Goal: Task Accomplishment & Management: Use online tool/utility

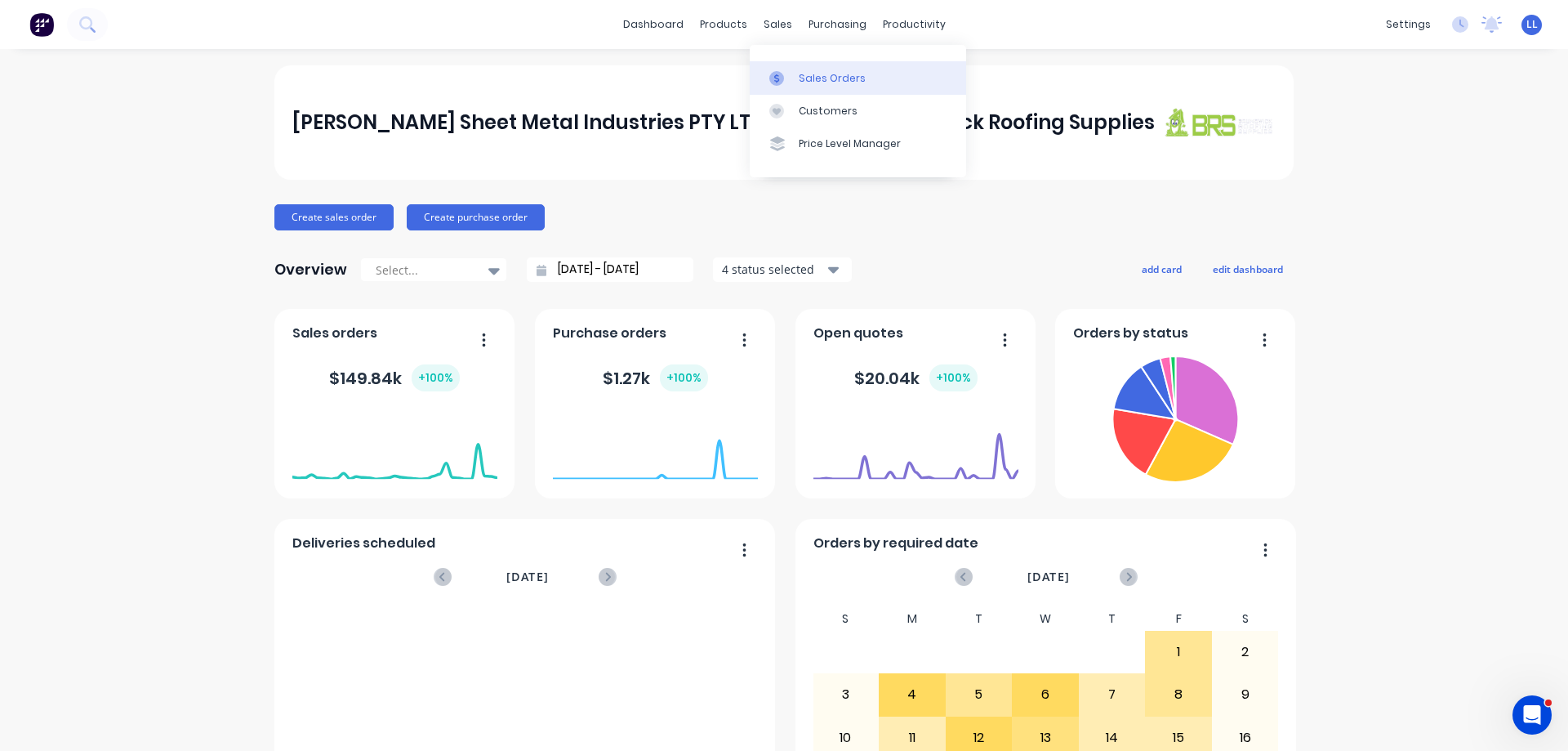
click at [791, 85] on div at bounding box center [781, 78] width 24 height 15
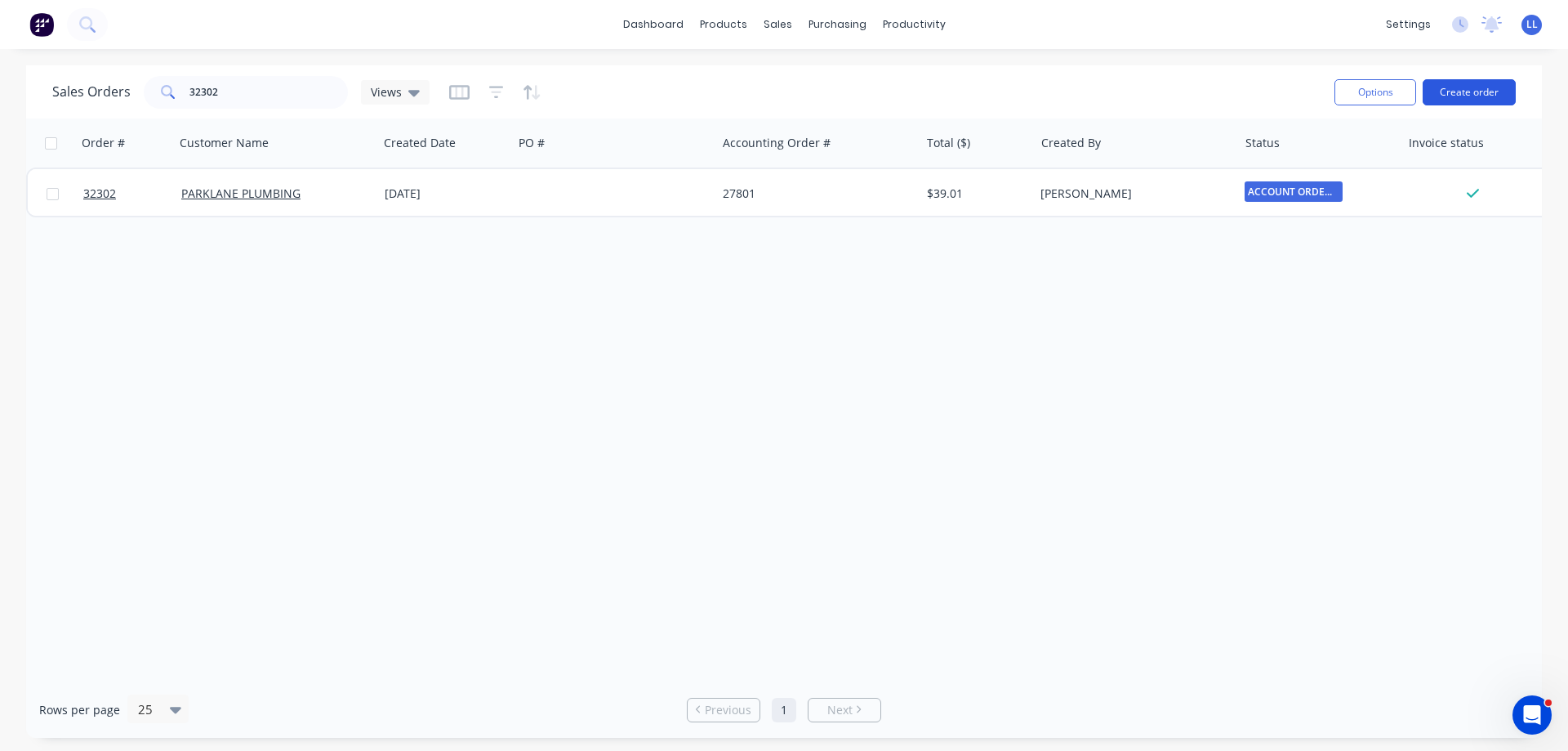
click at [1492, 95] on button "Create order" at bounding box center [1469, 91] width 93 height 26
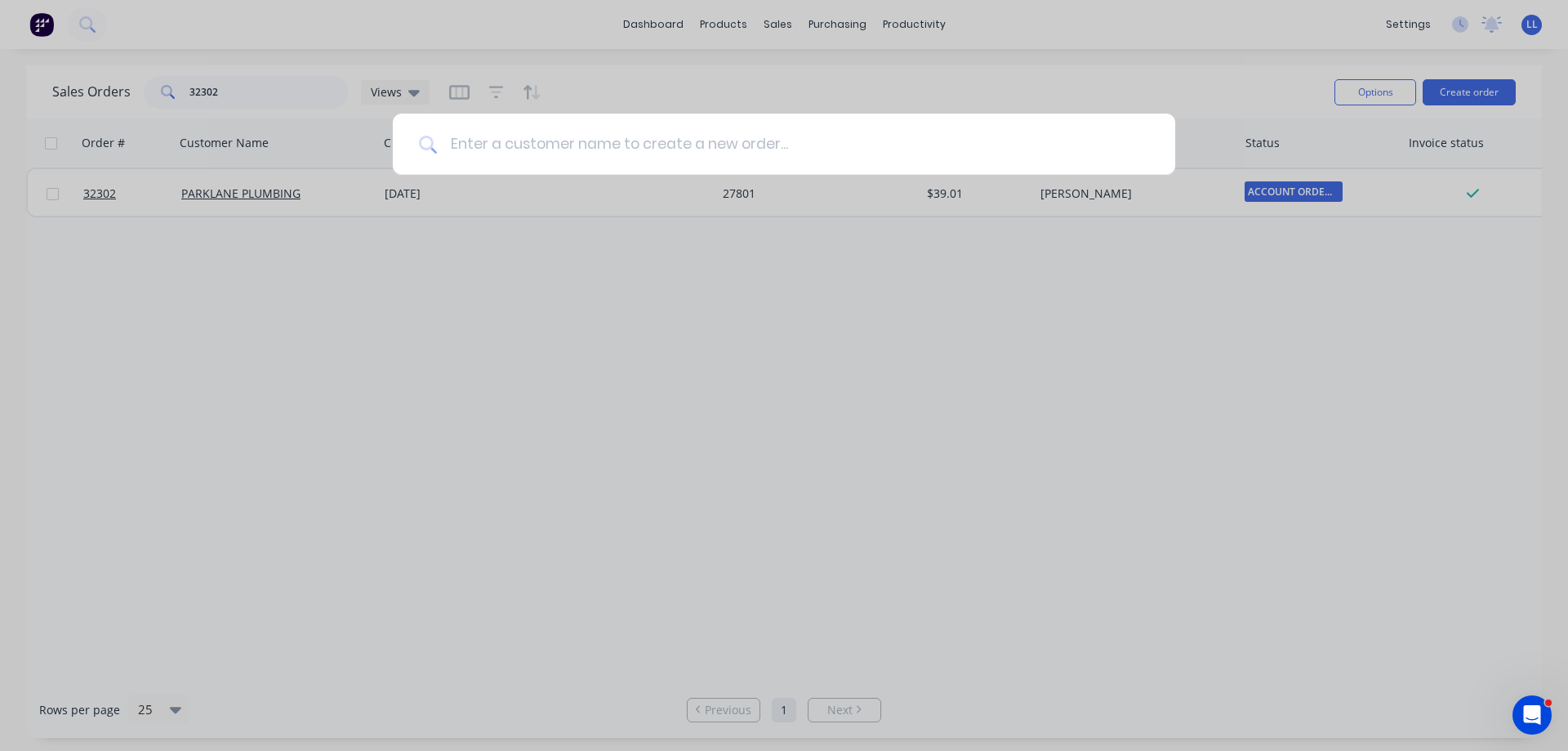
click at [664, 136] on input at bounding box center [793, 145] width 713 height 62
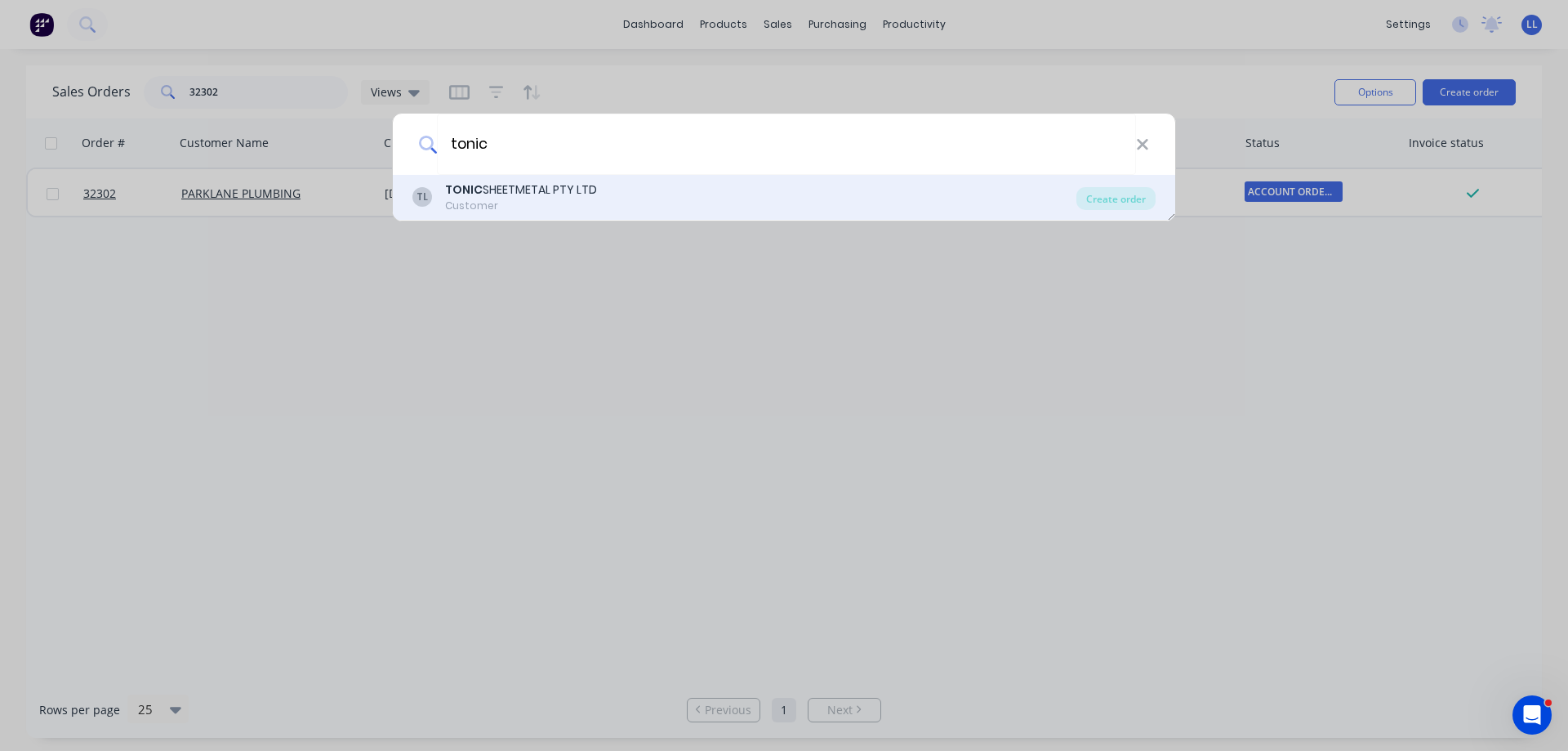
type input "tonic"
click at [560, 204] on div "Customer" at bounding box center [520, 206] width 152 height 15
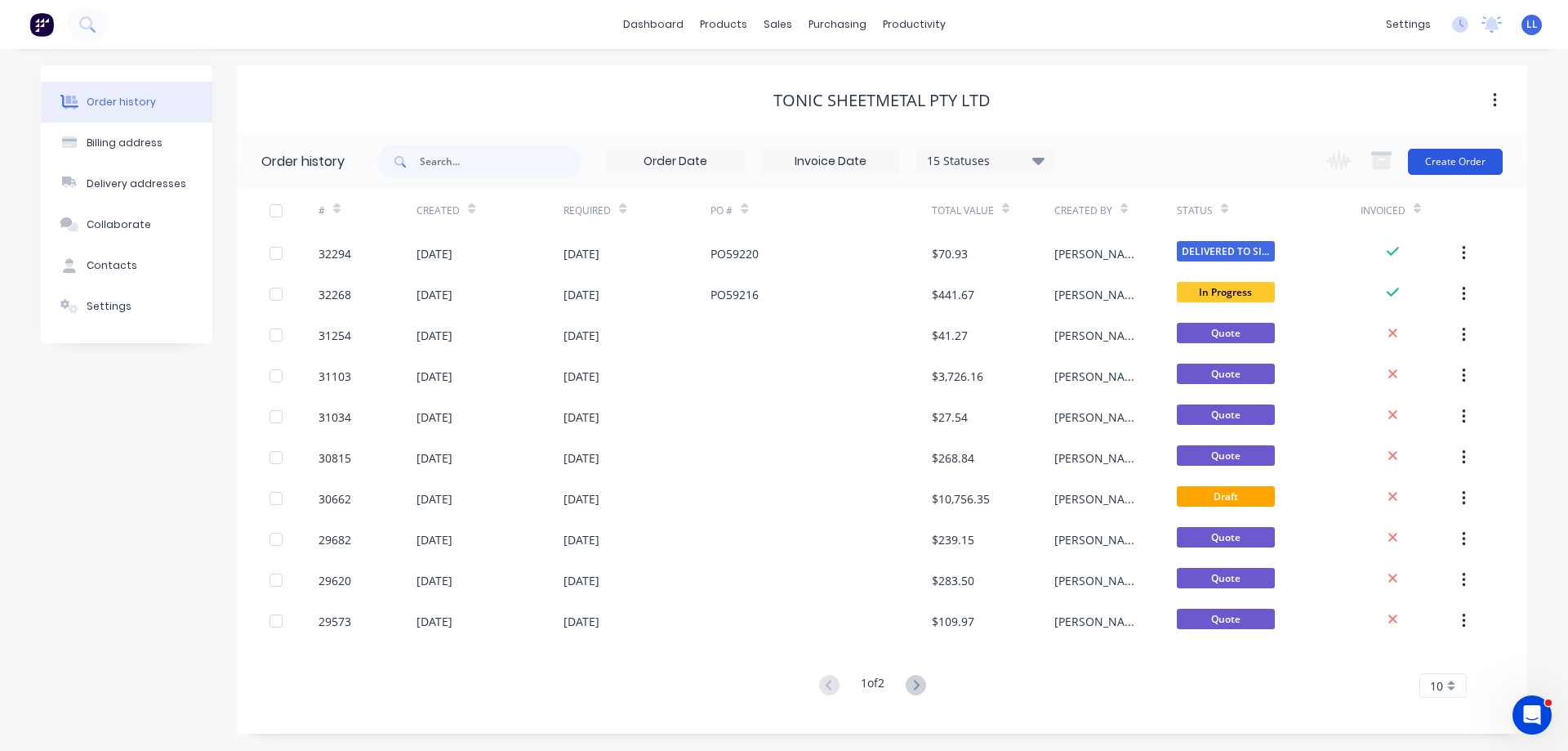
click at [1449, 152] on button "Create Order" at bounding box center [1455, 161] width 95 height 26
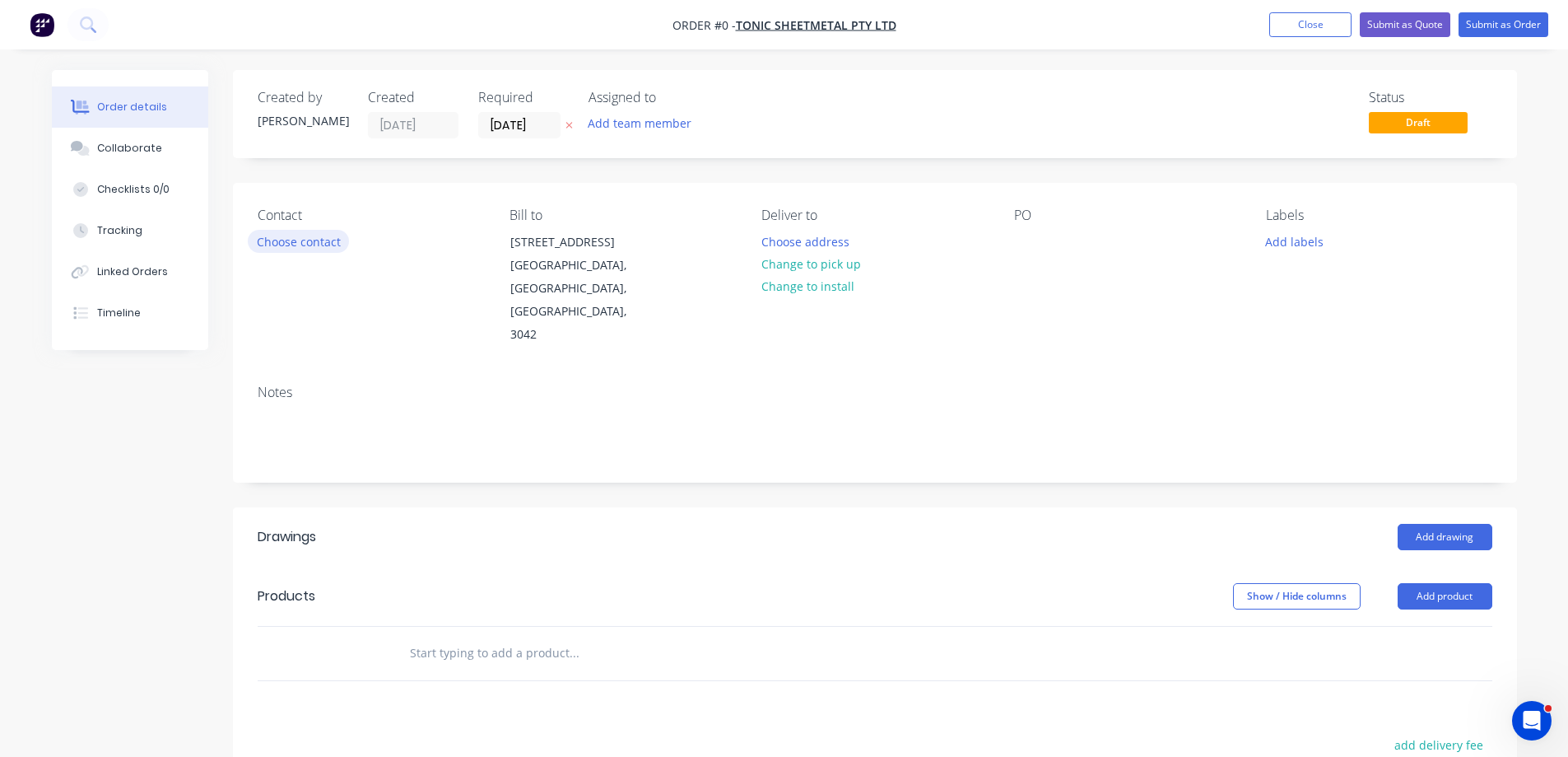
click at [303, 237] on button "Choose contact" at bounding box center [298, 241] width 101 height 23
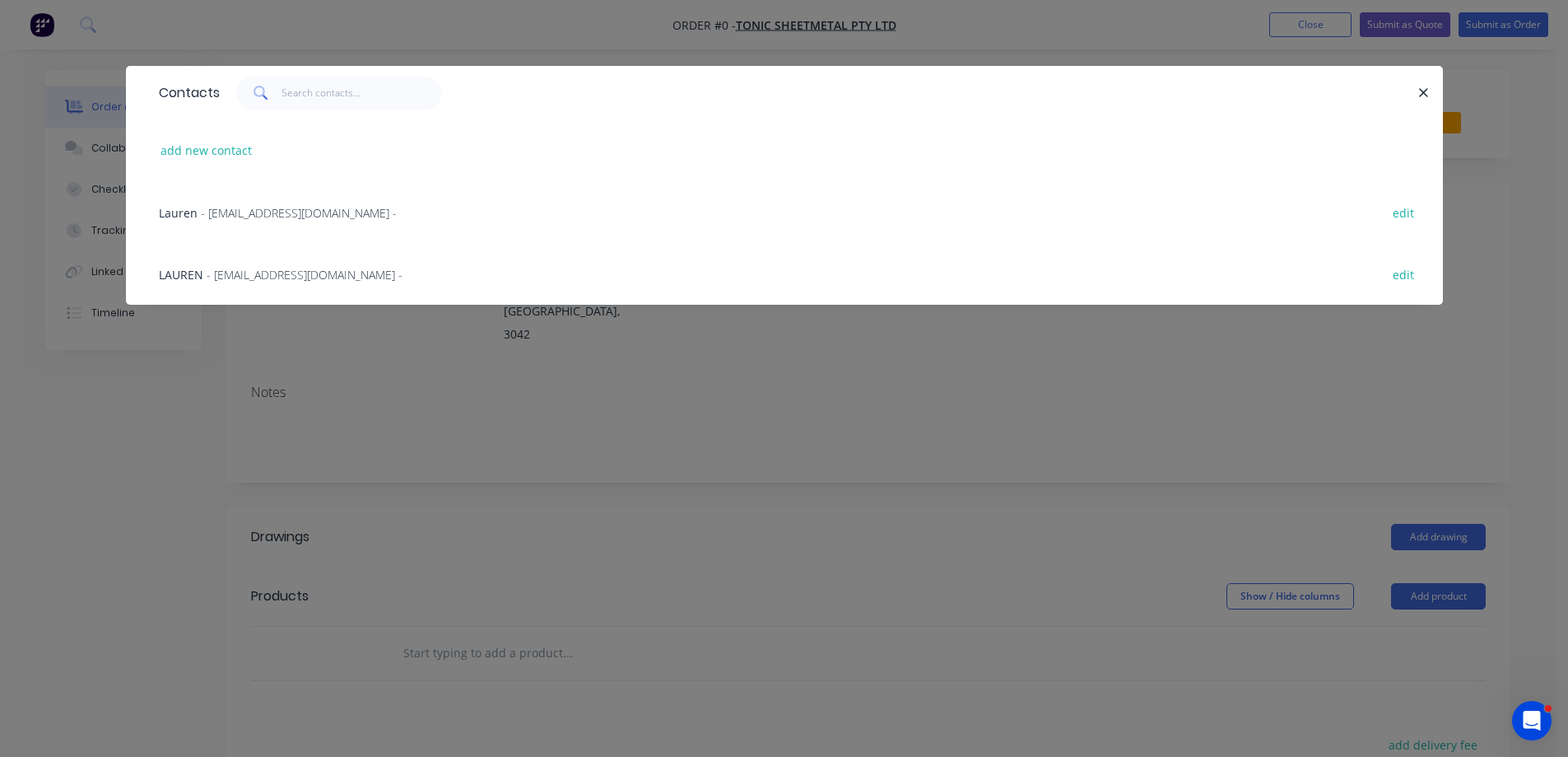
click at [256, 272] on span "- [EMAIL_ADDRESS][DOMAIN_NAME] -" at bounding box center [305, 274] width 196 height 16
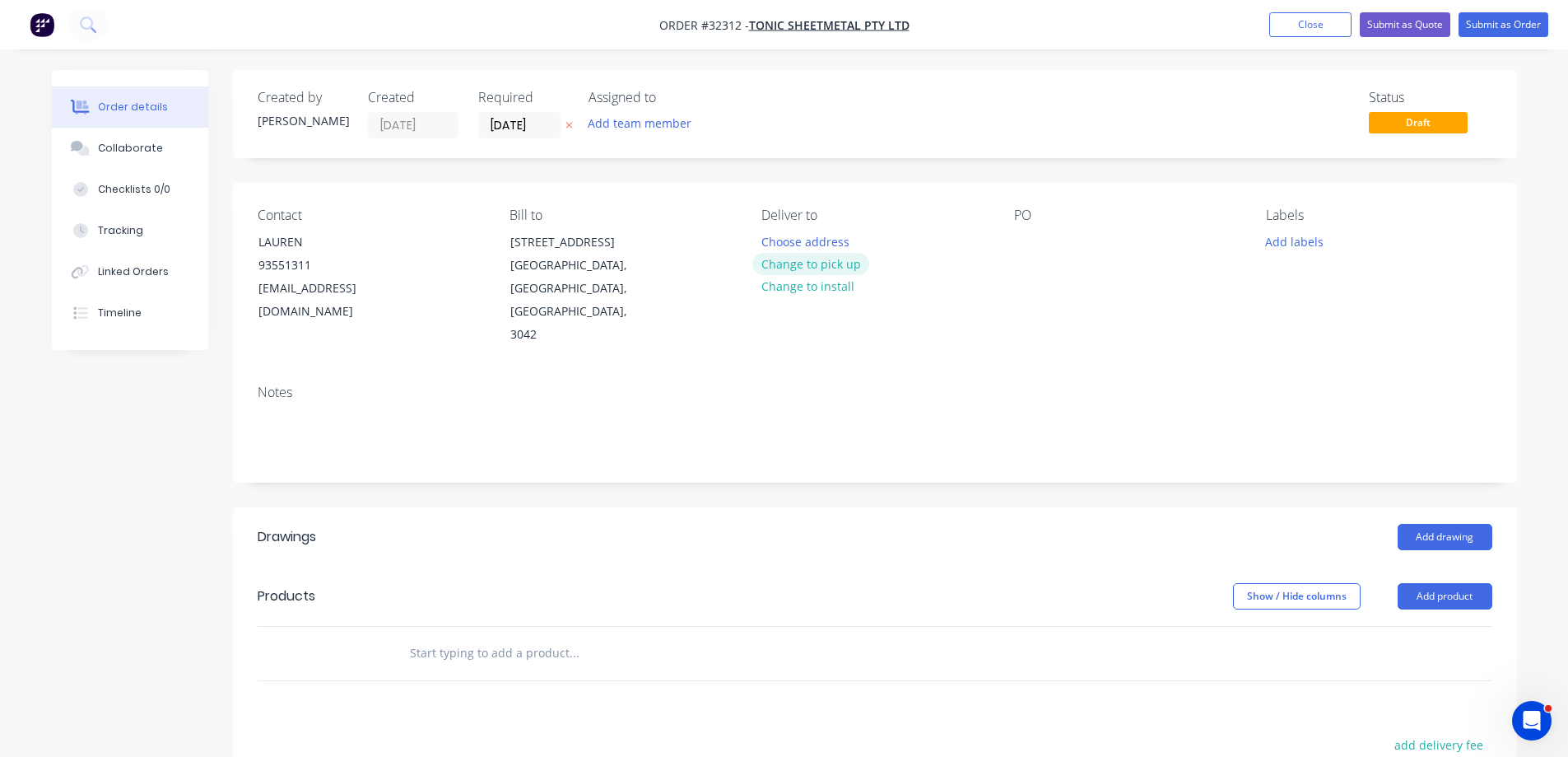
click at [805, 265] on button "Change to pick up" at bounding box center [810, 264] width 116 height 23
click at [778, 261] on button "Change to delivery" at bounding box center [812, 265] width 120 height 23
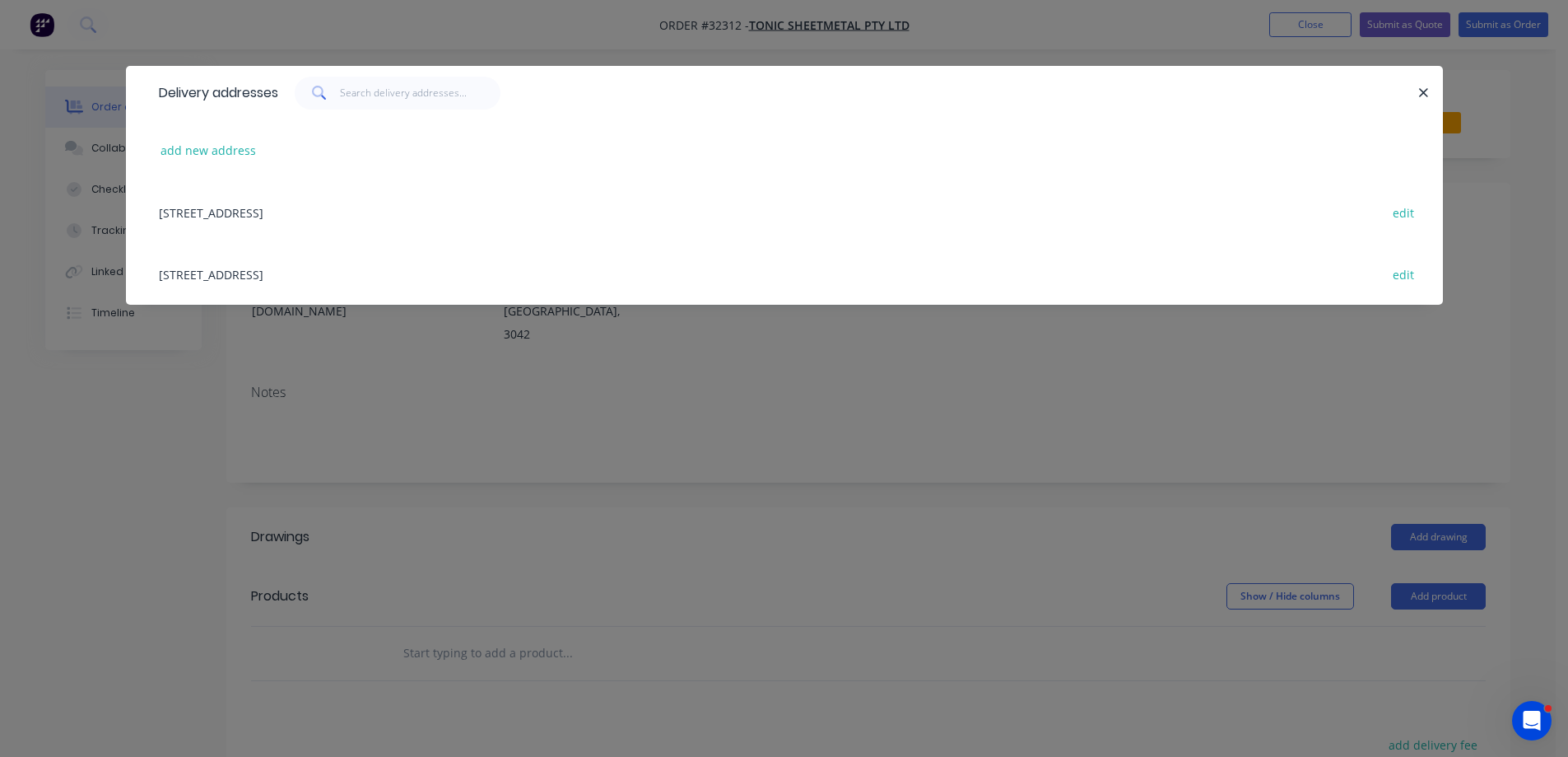
click at [225, 272] on div "[STREET_ADDRESS] edit" at bounding box center [784, 274] width 1268 height 62
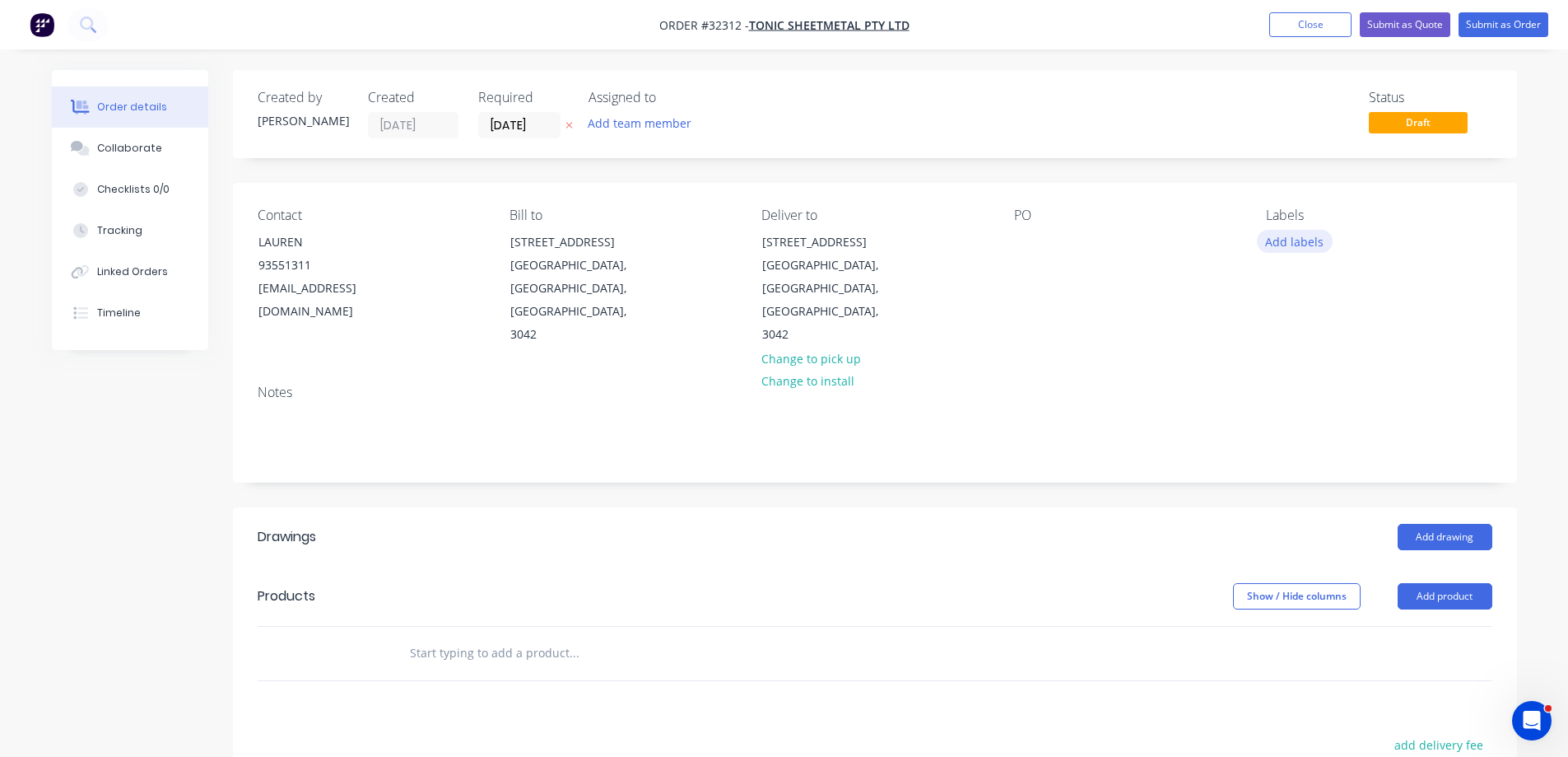
click at [1295, 242] on button "Add labels" at bounding box center [1295, 241] width 75 height 23
click at [1141, 266] on div "PO" at bounding box center [1126, 277] width 225 height 139
click at [1026, 245] on div at bounding box center [1027, 241] width 26 height 23
click at [1023, 242] on div at bounding box center [1027, 241] width 26 height 23
click at [1415, 524] on button "Add drawing" at bounding box center [1445, 537] width 95 height 26
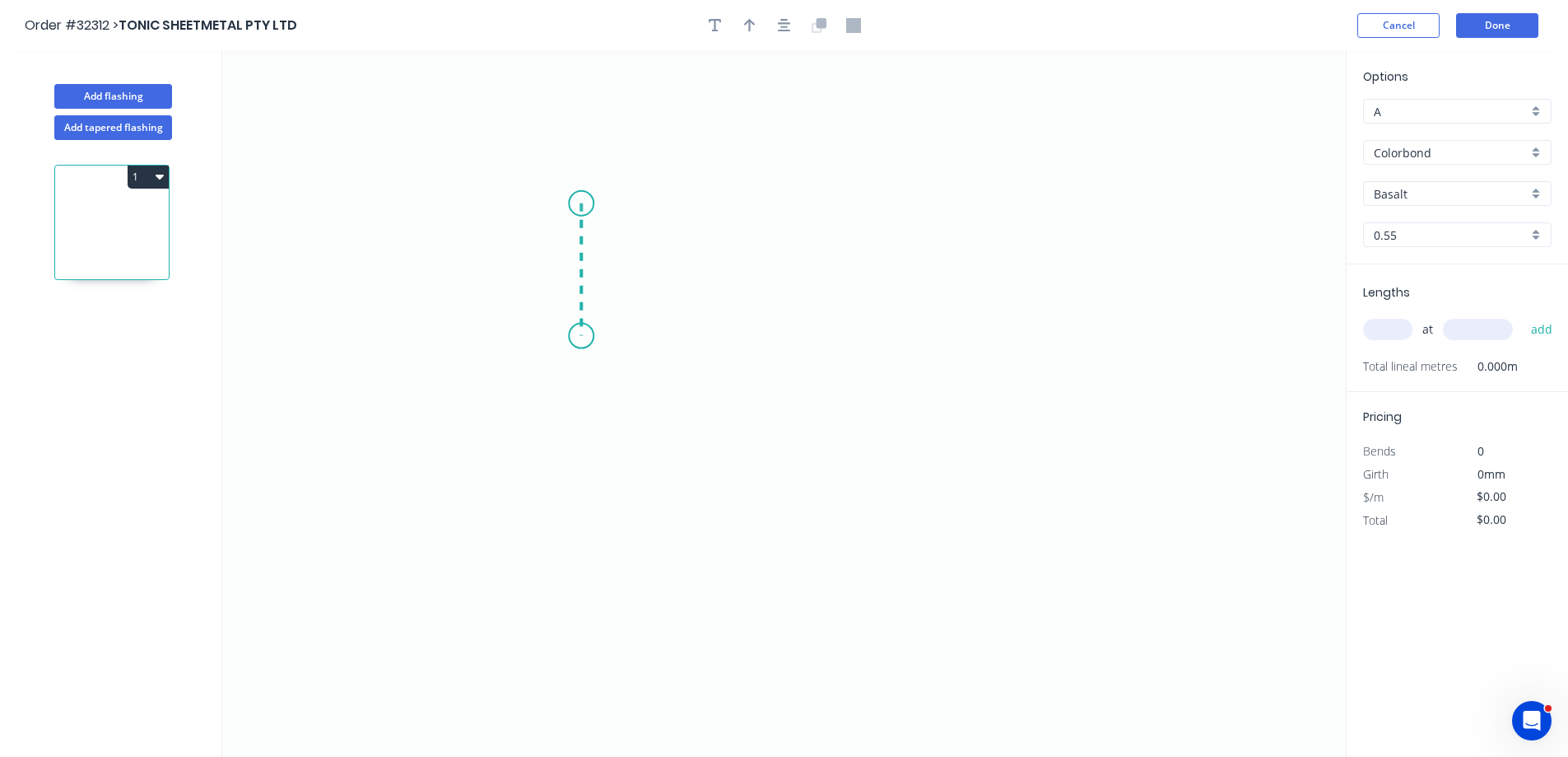
drag, startPoint x: 581, startPoint y: 204, endPoint x: 580, endPoint y: 341, distance: 137.0
click at [580, 341] on icon "0" at bounding box center [784, 404] width 1124 height 706
drag, startPoint x: 580, startPoint y: 341, endPoint x: 1136, endPoint y: 258, distance: 562.2
click at [784, 345] on icon "0 ?" at bounding box center [784, 404] width 1124 height 706
click at [576, 258] on rect at bounding box center [558, 264] width 54 height 34
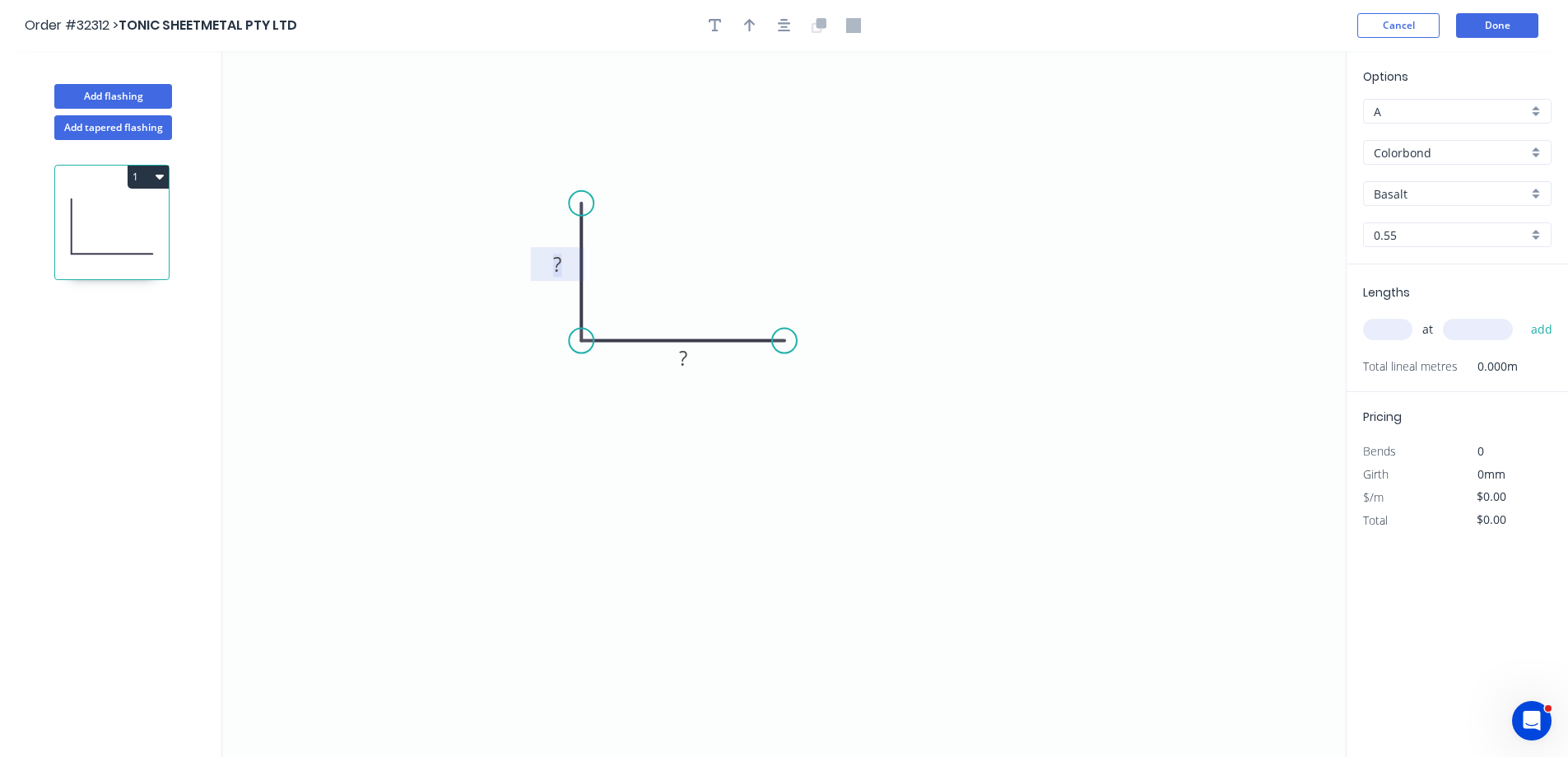
click at [556, 260] on tspan "?" at bounding box center [557, 264] width 8 height 27
drag, startPoint x: 750, startPoint y: 17, endPoint x: 771, endPoint y: 60, distance: 47.9
click at [749, 18] on button "button" at bounding box center [749, 25] width 24 height 24
type input "$7.97"
drag, startPoint x: 1257, startPoint y: 133, endPoint x: 1126, endPoint y: 270, distance: 189.6
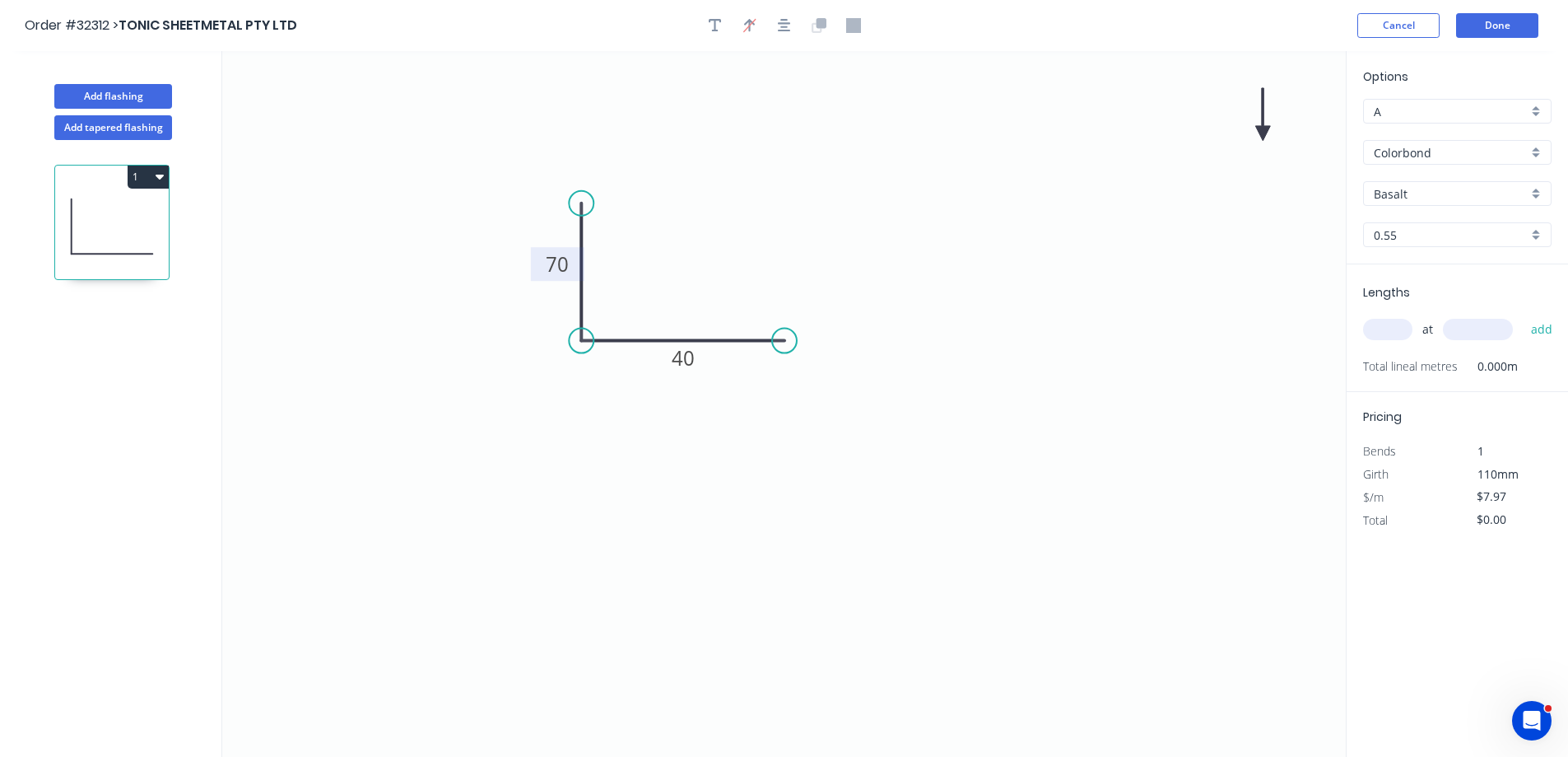
click at [987, 409] on icon "0 70 40" at bounding box center [784, 404] width 1124 height 706
drag, startPoint x: 1260, startPoint y: 128, endPoint x: 612, endPoint y: 428, distance: 714.1
click at [612, 428] on icon at bounding box center [605, 422] width 15 height 53
click at [612, 428] on icon at bounding box center [612, 409] width 15 height 53
click at [612, 428] on icon at bounding box center [625, 414] width 48 height 48
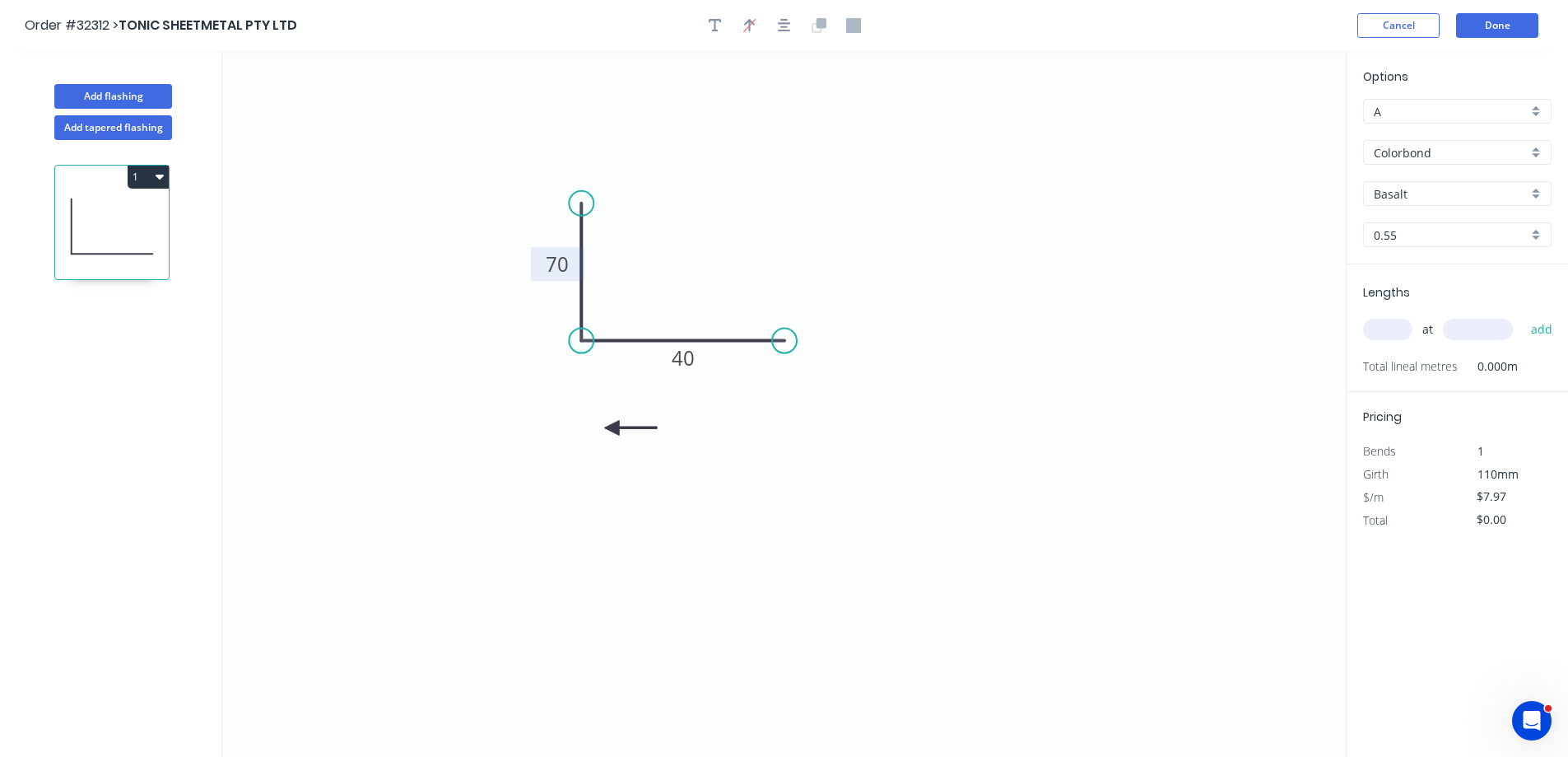
click at [612, 428] on icon at bounding box center [630, 428] width 53 height 15
click at [1393, 329] on input "text" at bounding box center [1388, 329] width 49 height 22
type input "5"
type input "6000"
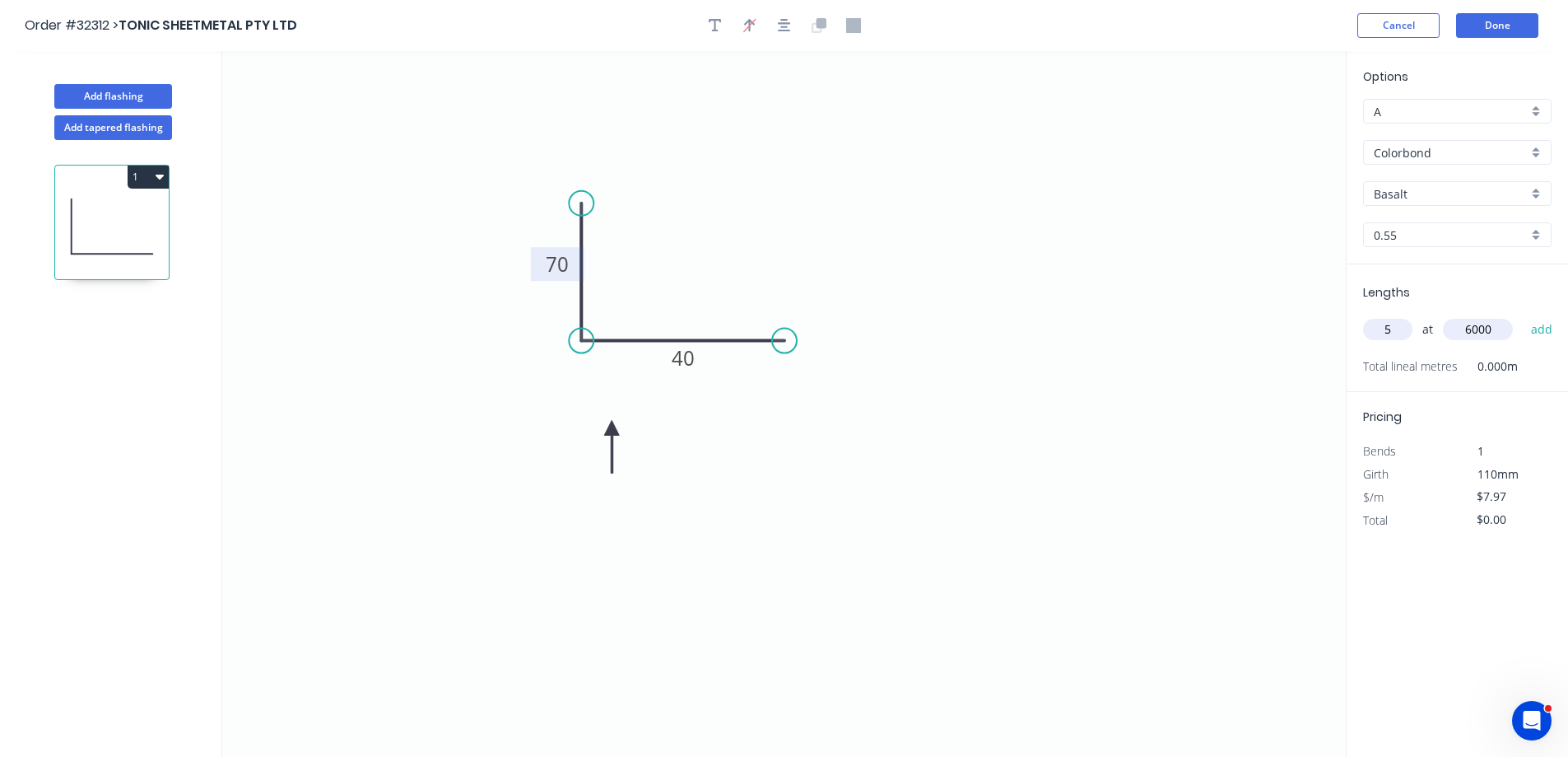
click at [1523, 315] on button "add" at bounding box center [1542, 329] width 39 height 28
type input "$239.10"
click at [1486, 24] on button "Done" at bounding box center [1498, 25] width 82 height 24
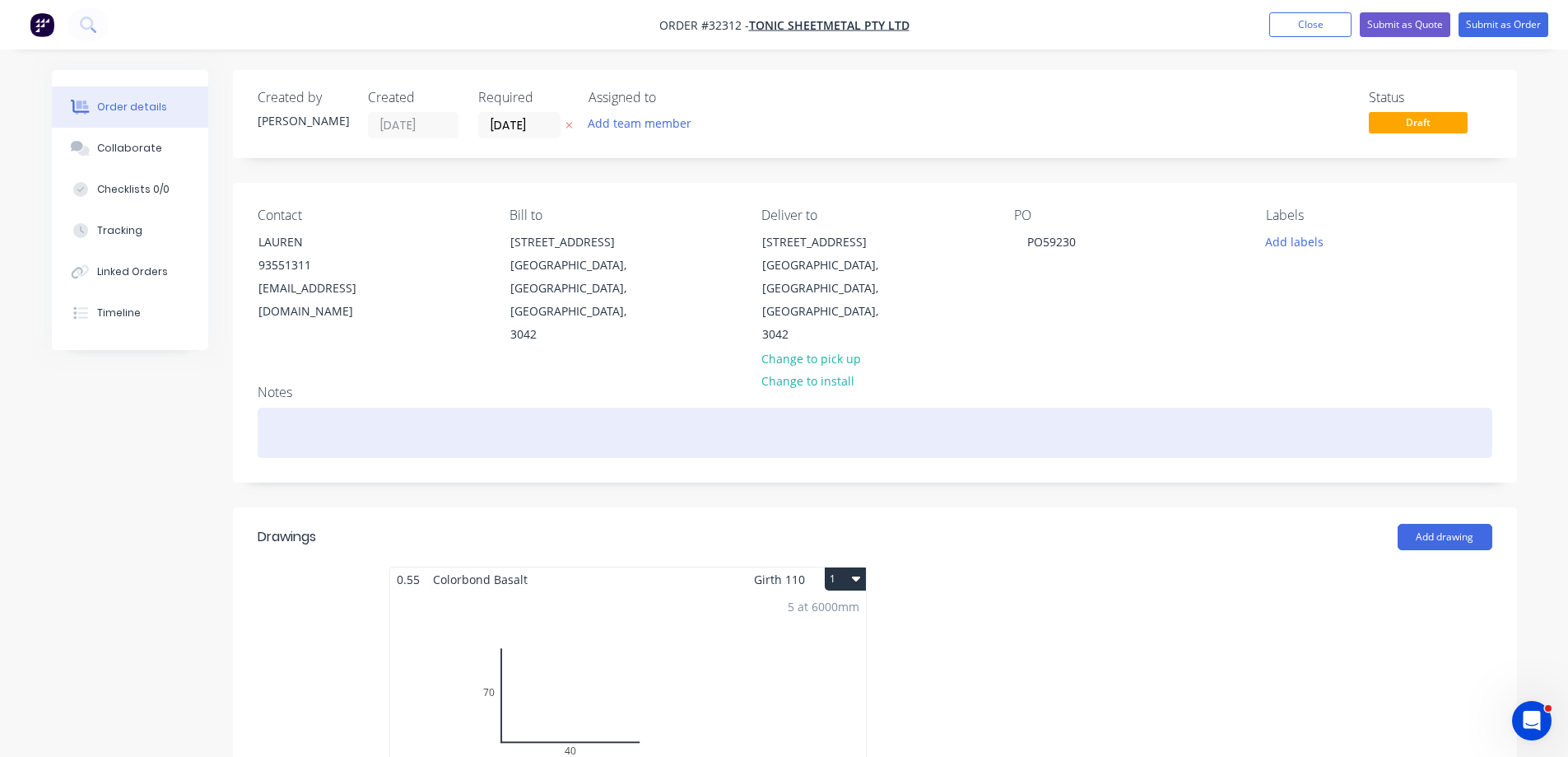
click at [337, 407] on div at bounding box center [874, 433] width 1234 height 50
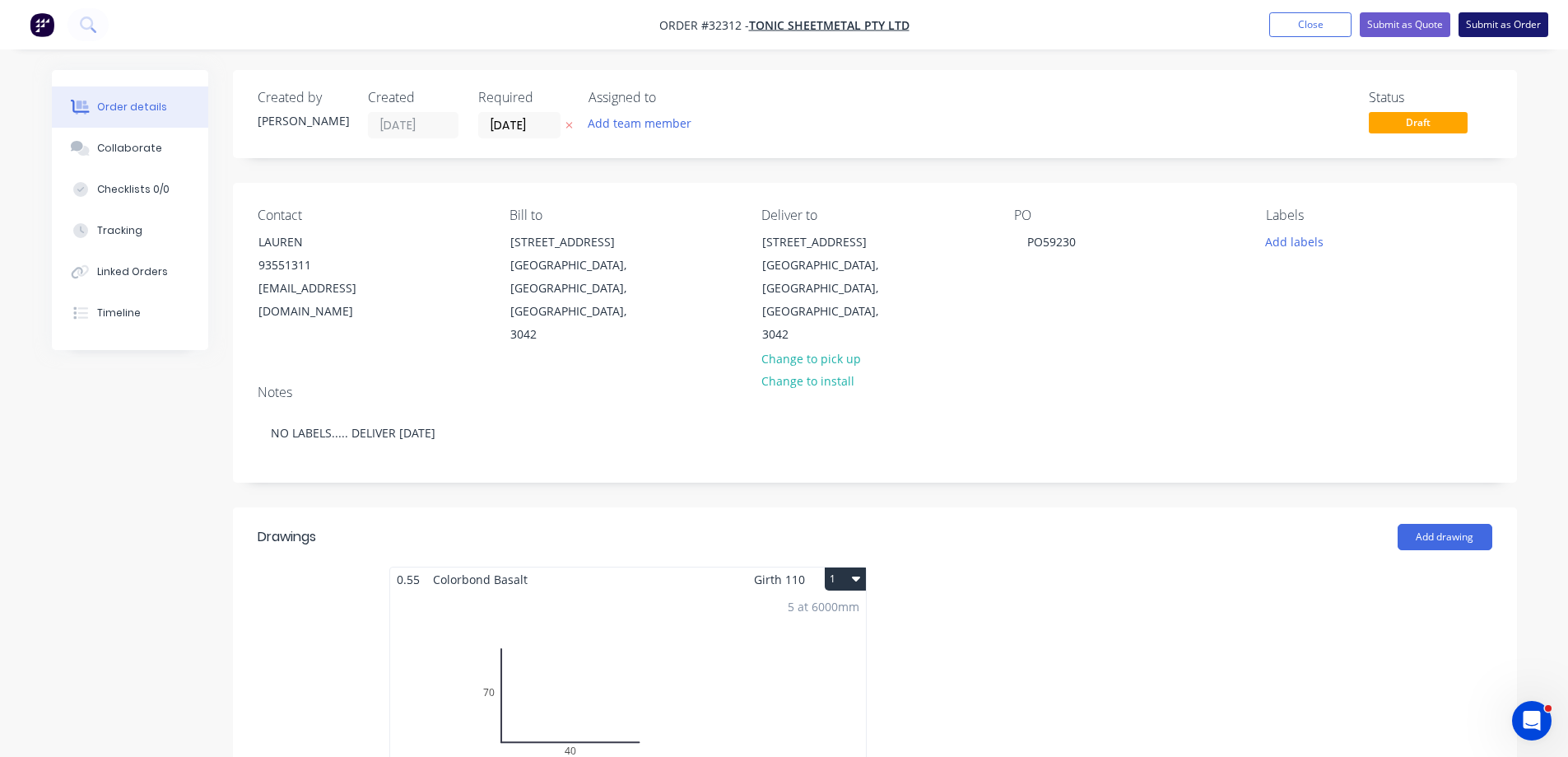
click at [1503, 27] on button "Submit as Order" at bounding box center [1503, 24] width 90 height 24
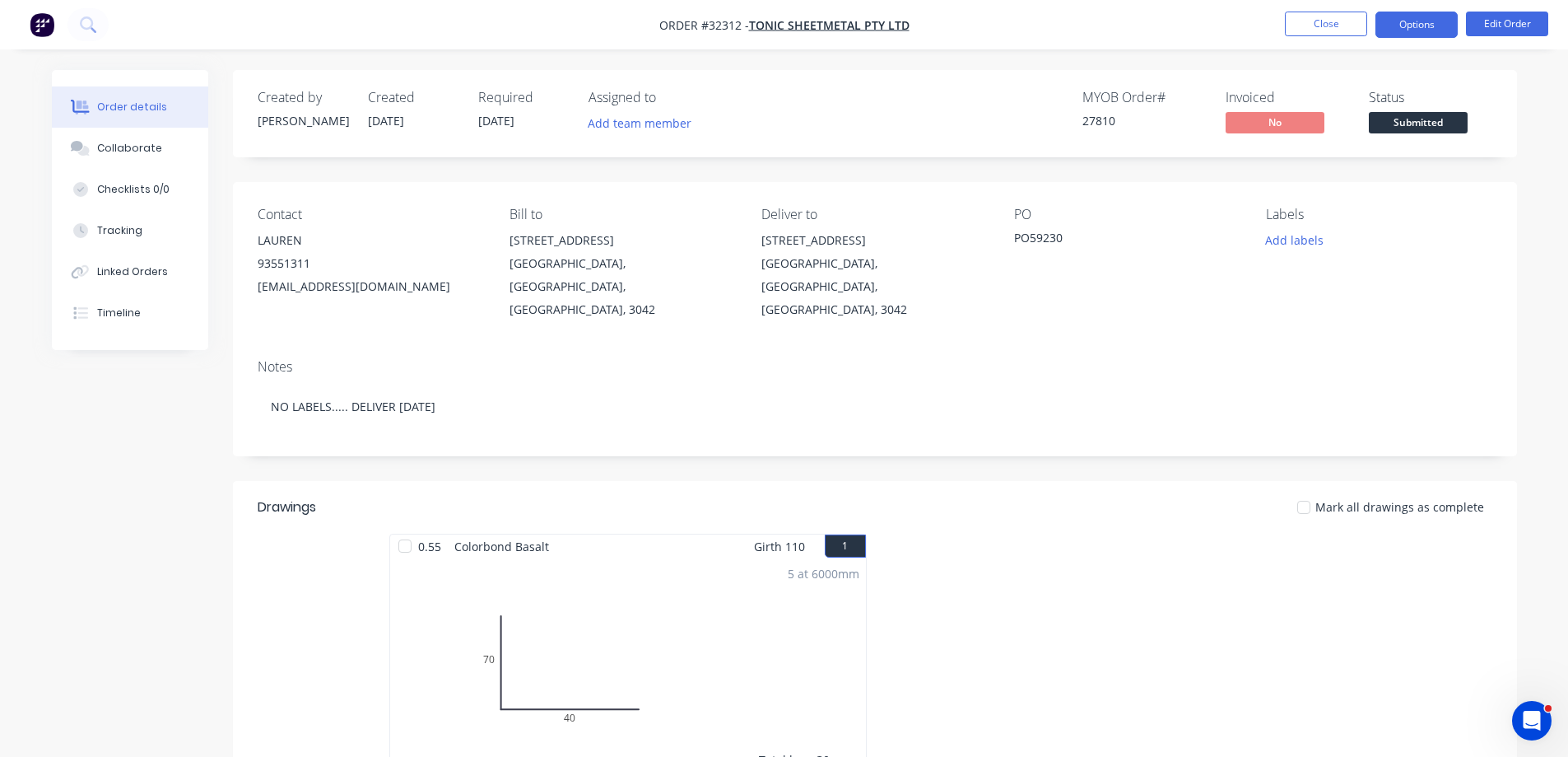
click at [1421, 23] on button "Options" at bounding box center [1416, 24] width 82 height 26
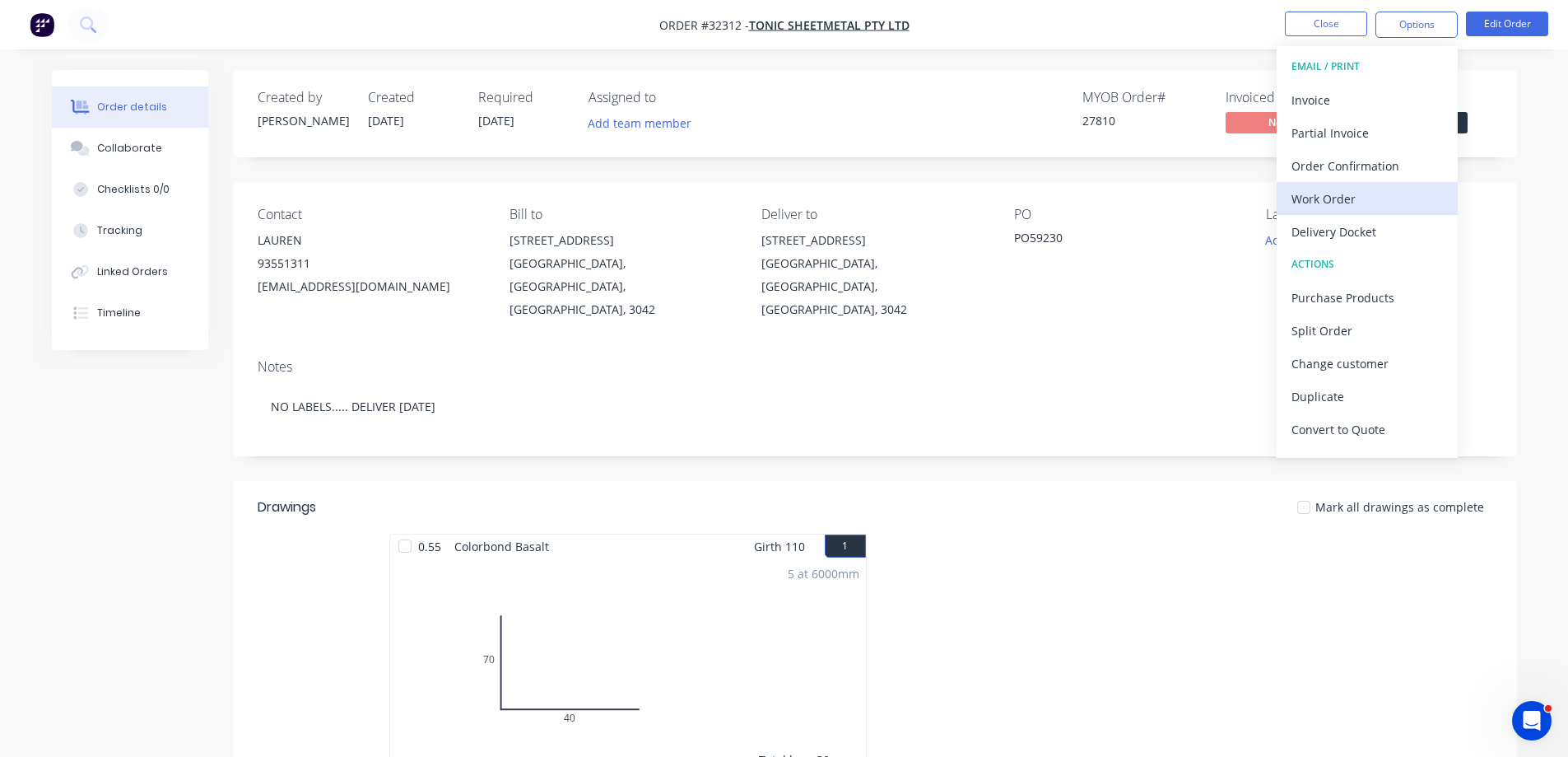
click at [1324, 196] on div "Work Order" at bounding box center [1367, 199] width 152 height 23
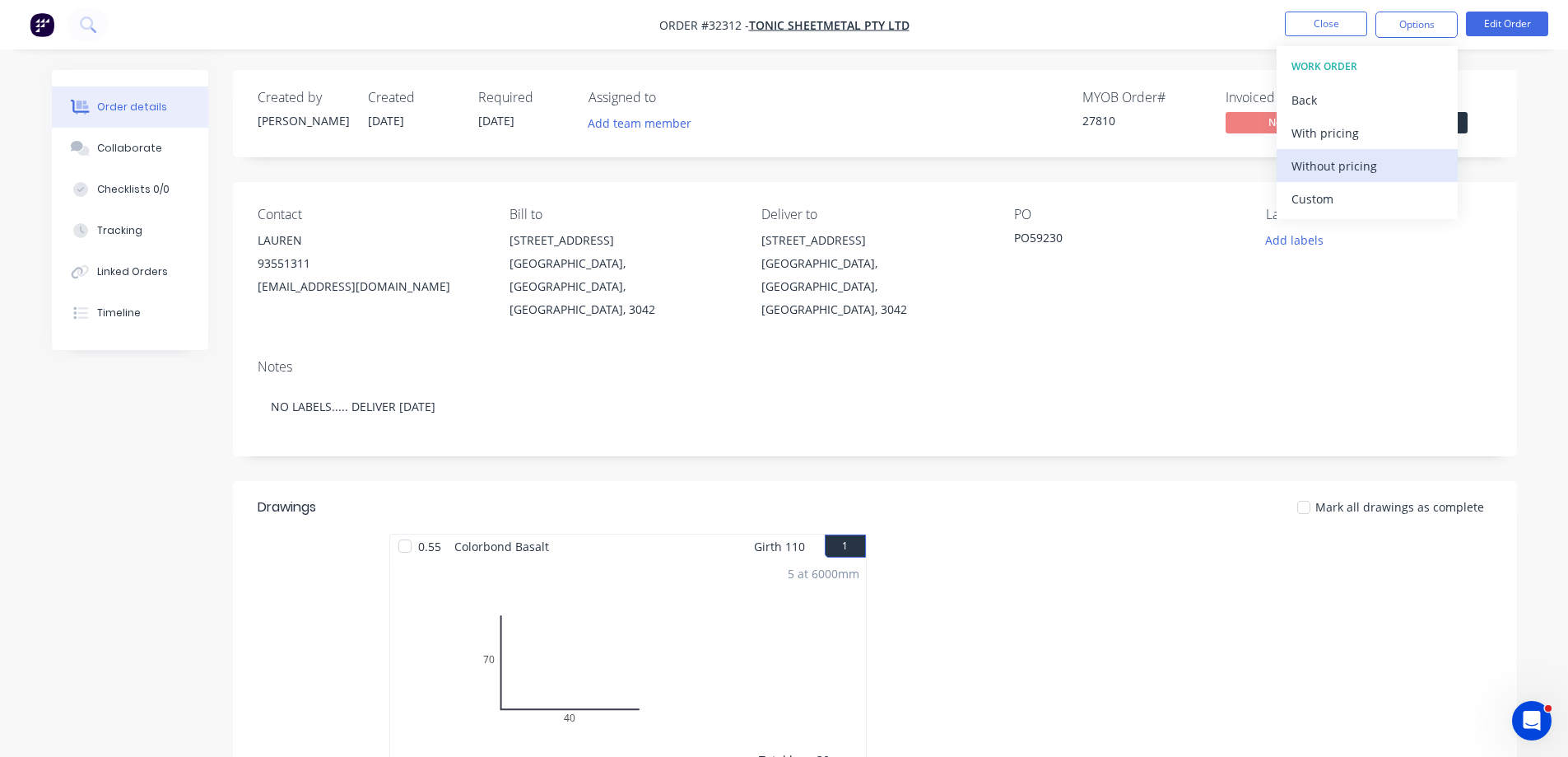
click at [1329, 167] on div "Without pricing" at bounding box center [1367, 166] width 152 height 23
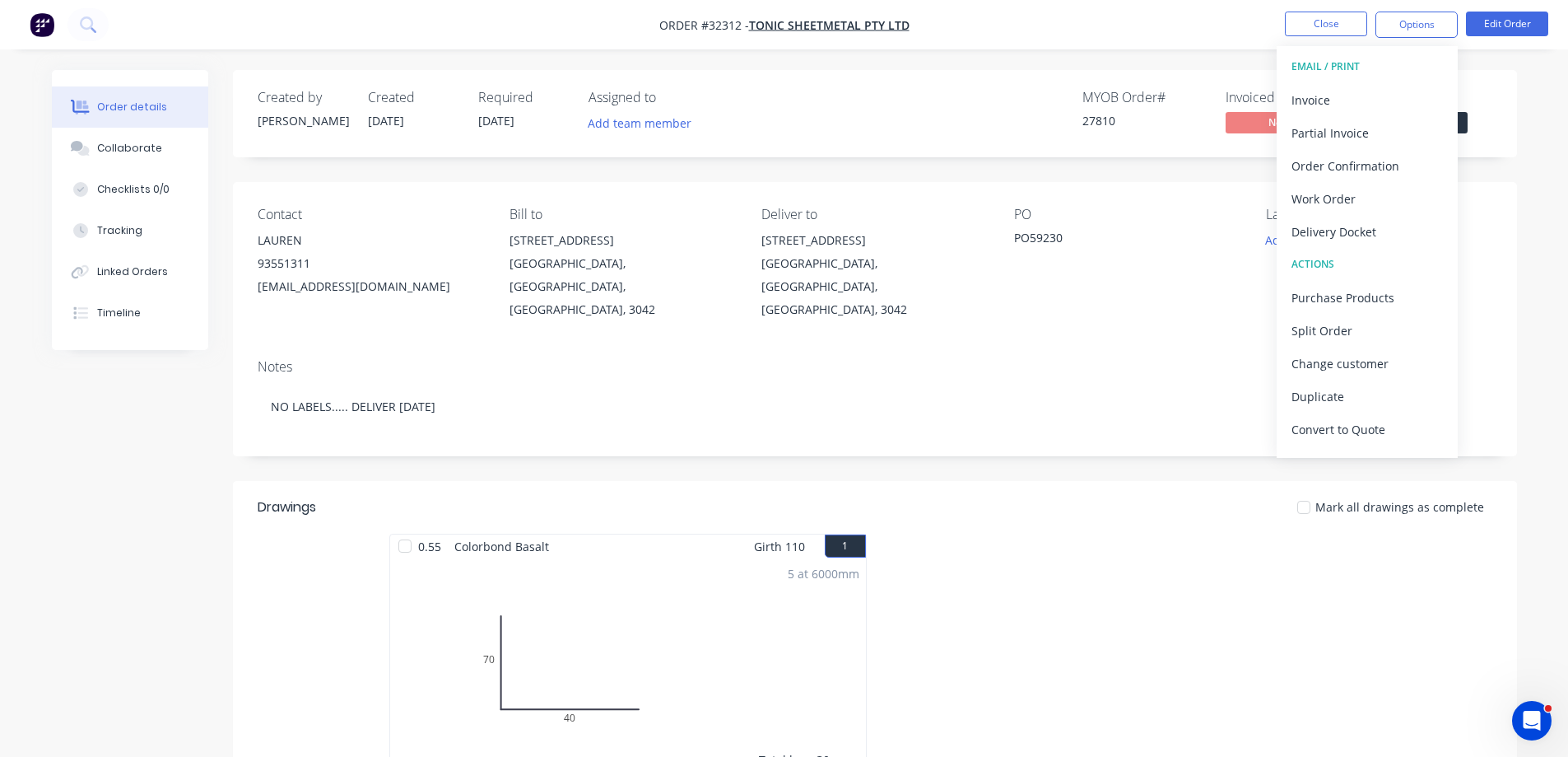
click at [1460, 124] on span "Submitted" at bounding box center [1418, 122] width 99 height 21
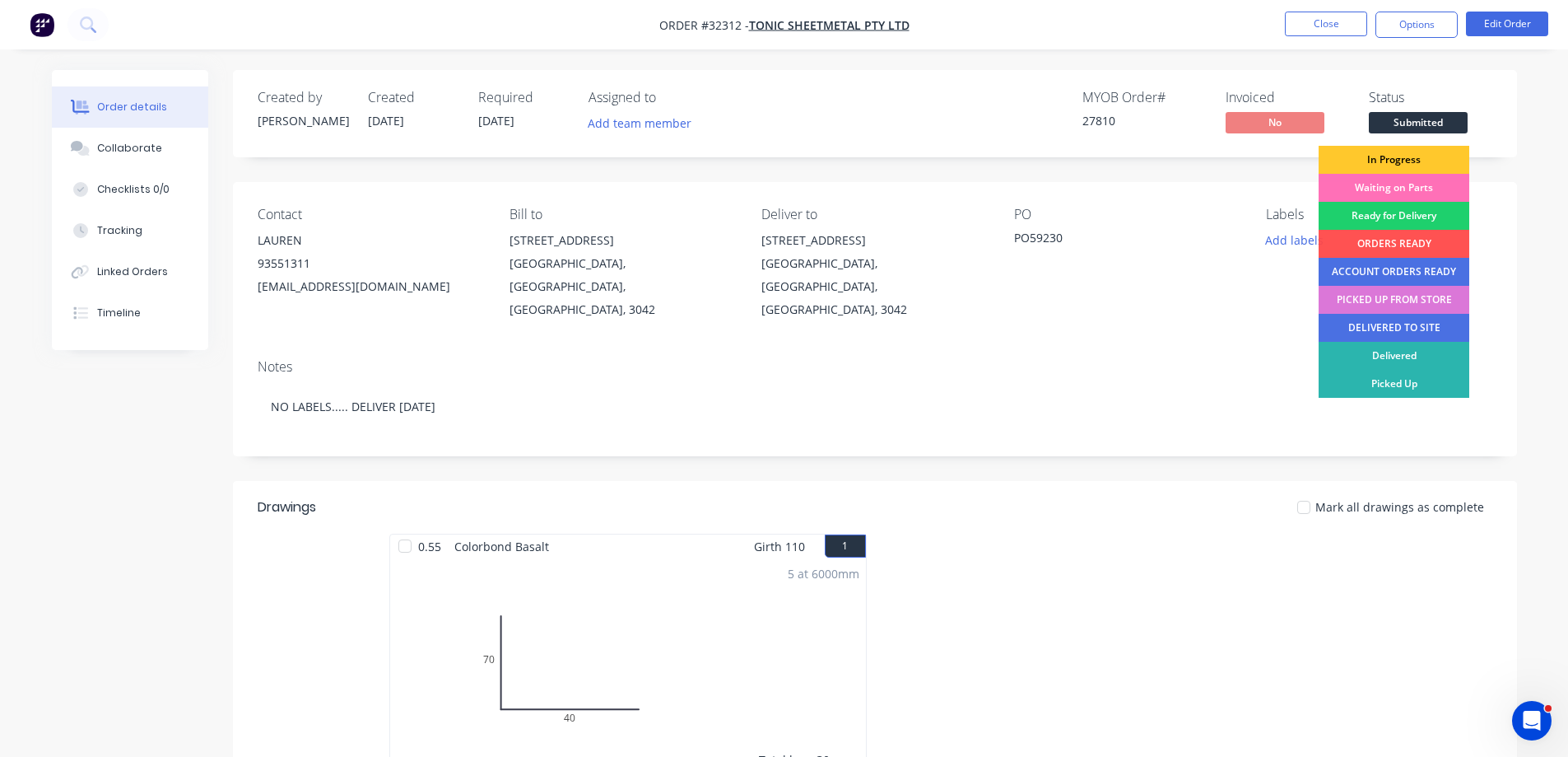
click at [1422, 158] on div "In Progress" at bounding box center [1395, 159] width 151 height 28
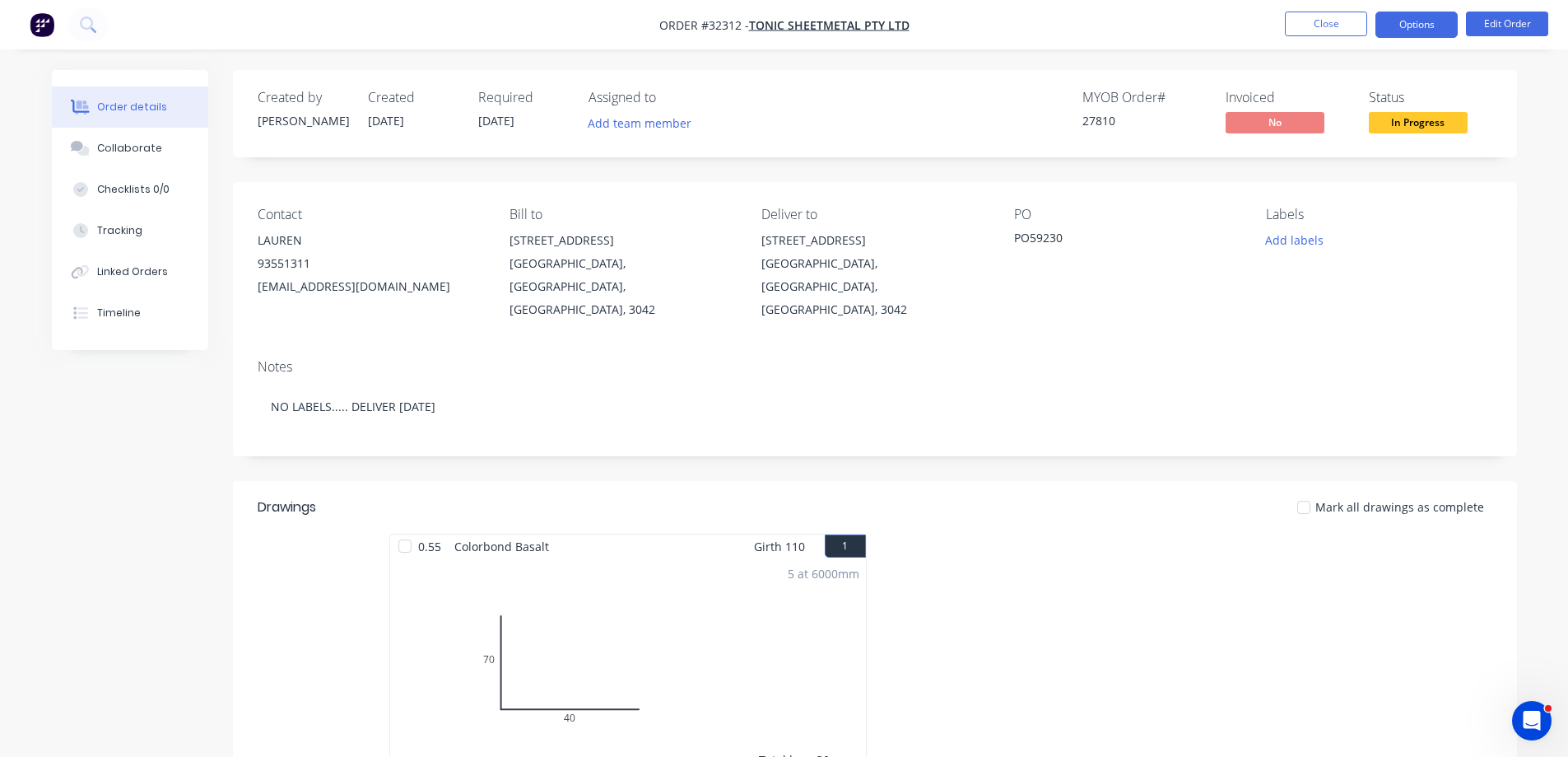
click at [1418, 34] on button "Options" at bounding box center [1416, 24] width 82 height 26
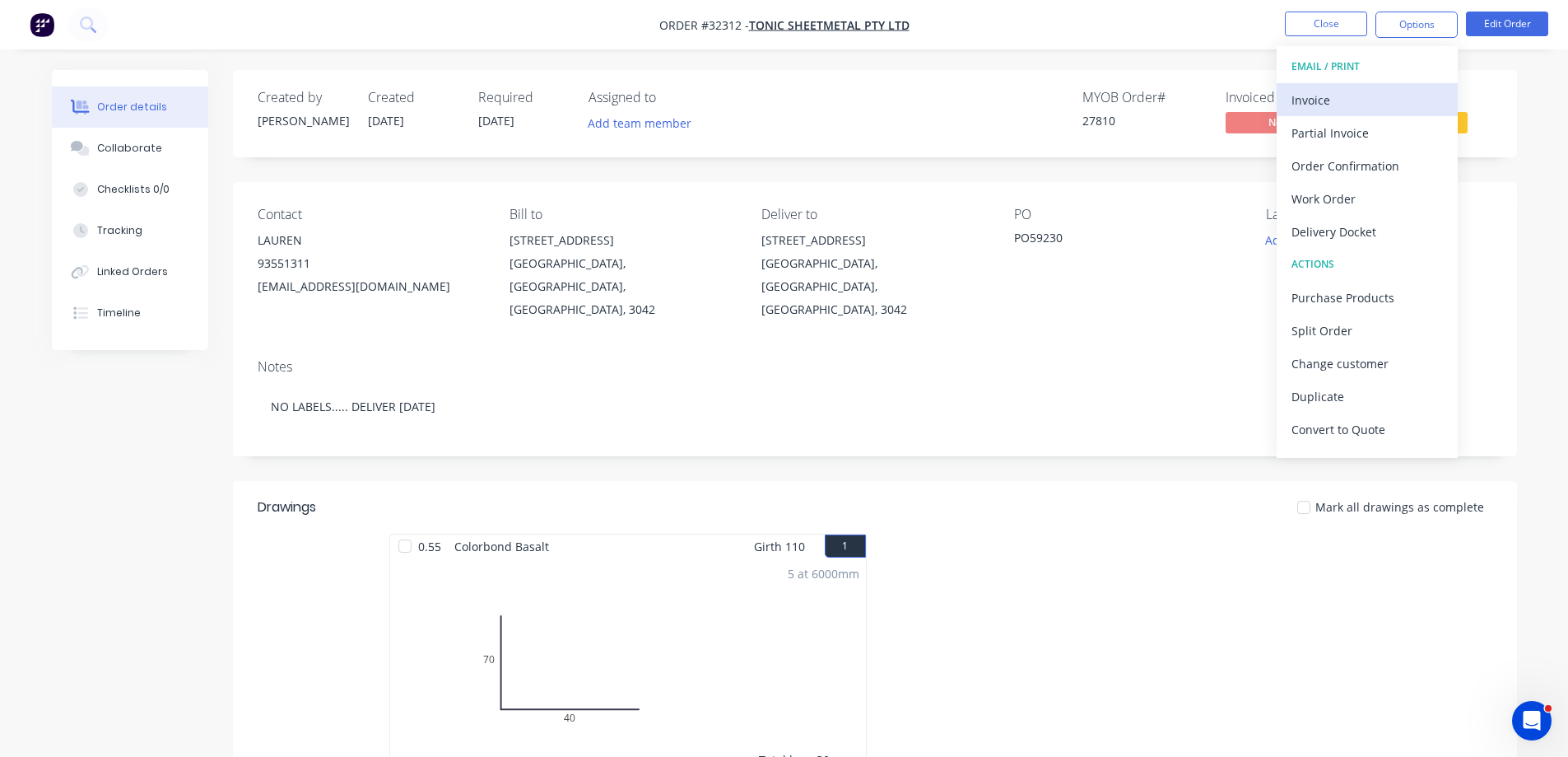
click at [1371, 96] on div "Invoice" at bounding box center [1367, 100] width 152 height 23
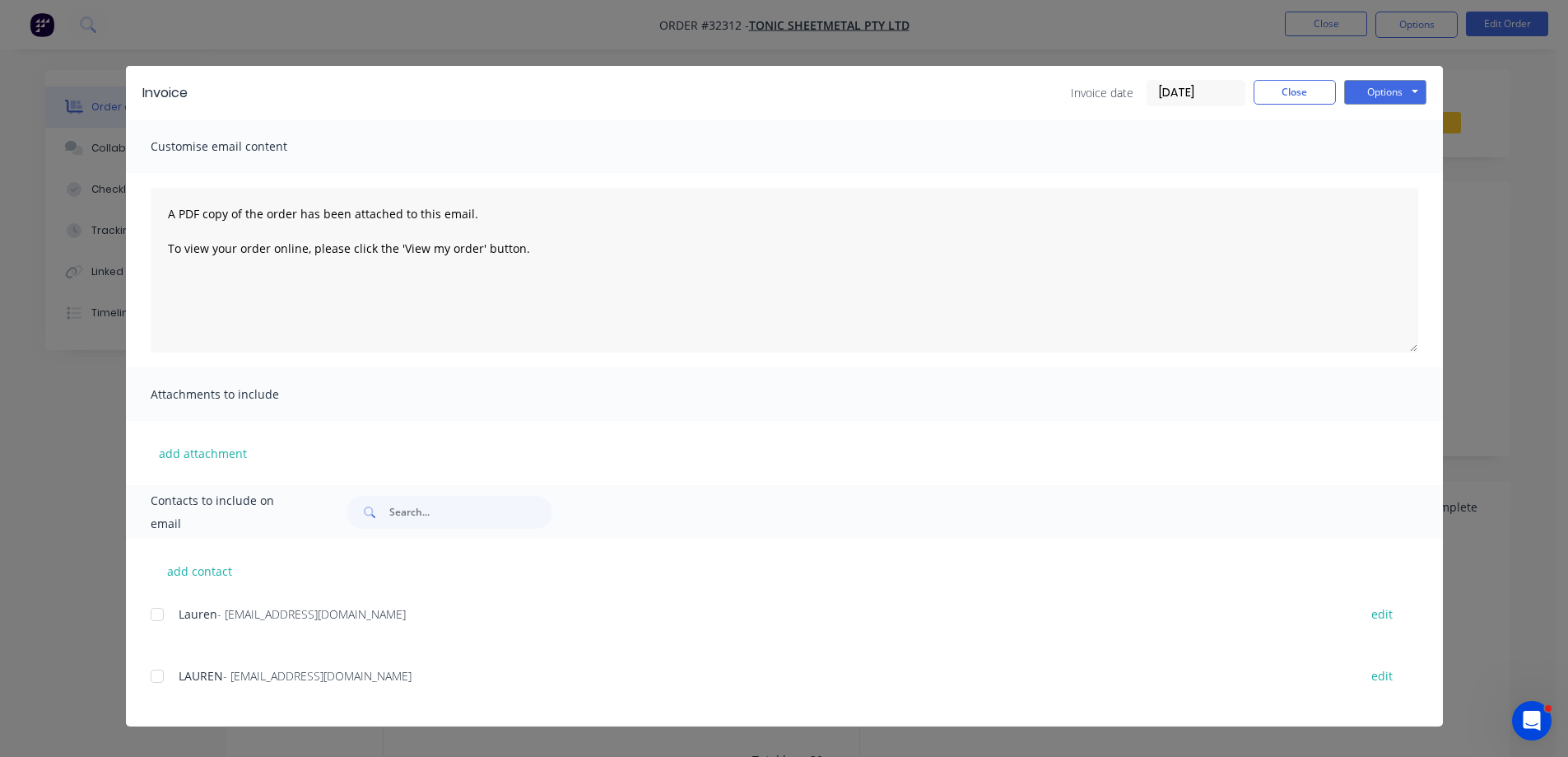
drag, startPoint x: 159, startPoint y: 619, endPoint x: 804, endPoint y: 427, distance: 673.0
click at [165, 614] on div at bounding box center [157, 614] width 33 height 33
click at [1395, 88] on button "Options" at bounding box center [1385, 91] width 82 height 24
click at [1395, 179] on button "Email" at bounding box center [1397, 176] width 106 height 27
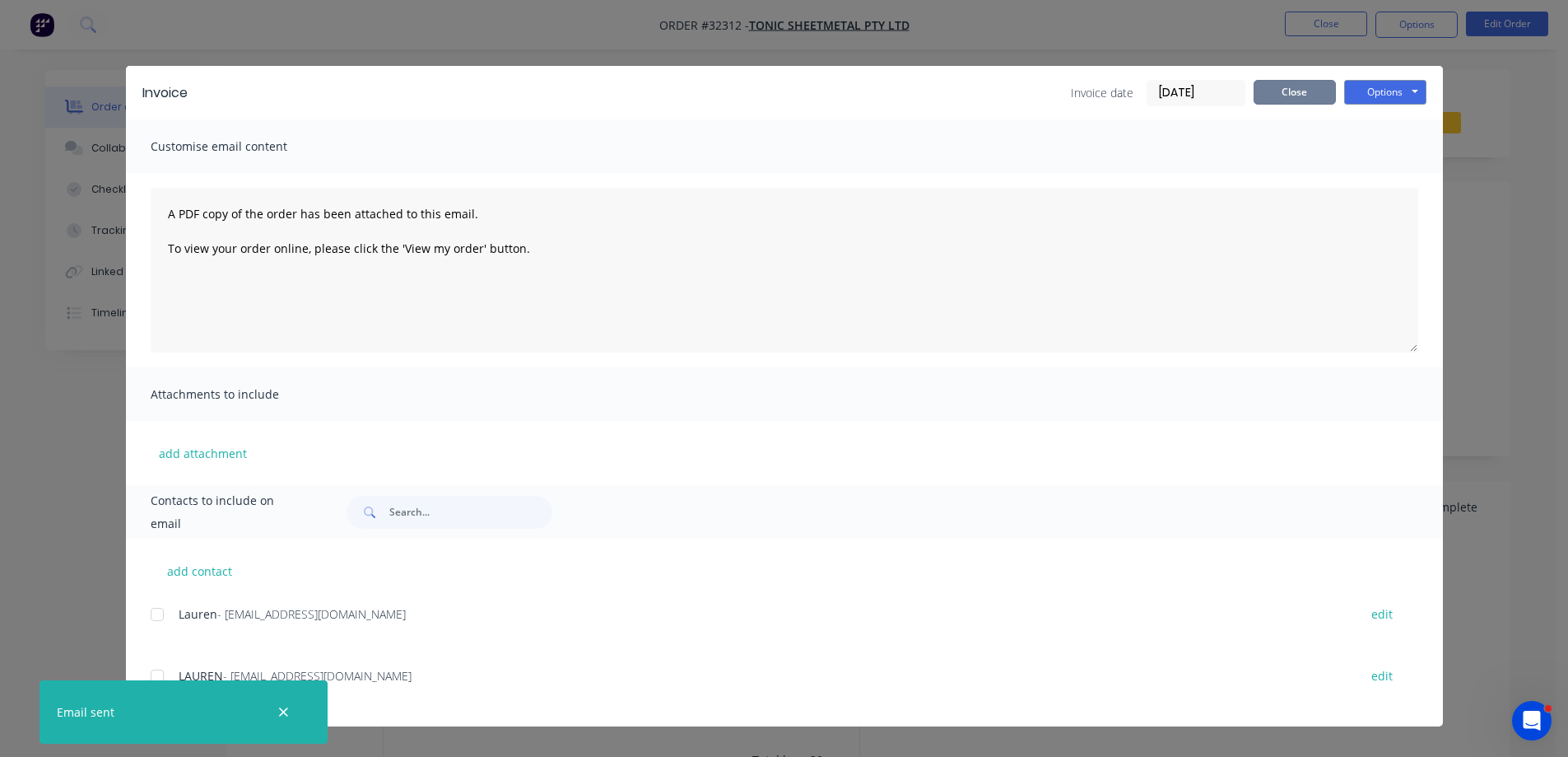
click at [1308, 100] on button "Close" at bounding box center [1295, 91] width 82 height 24
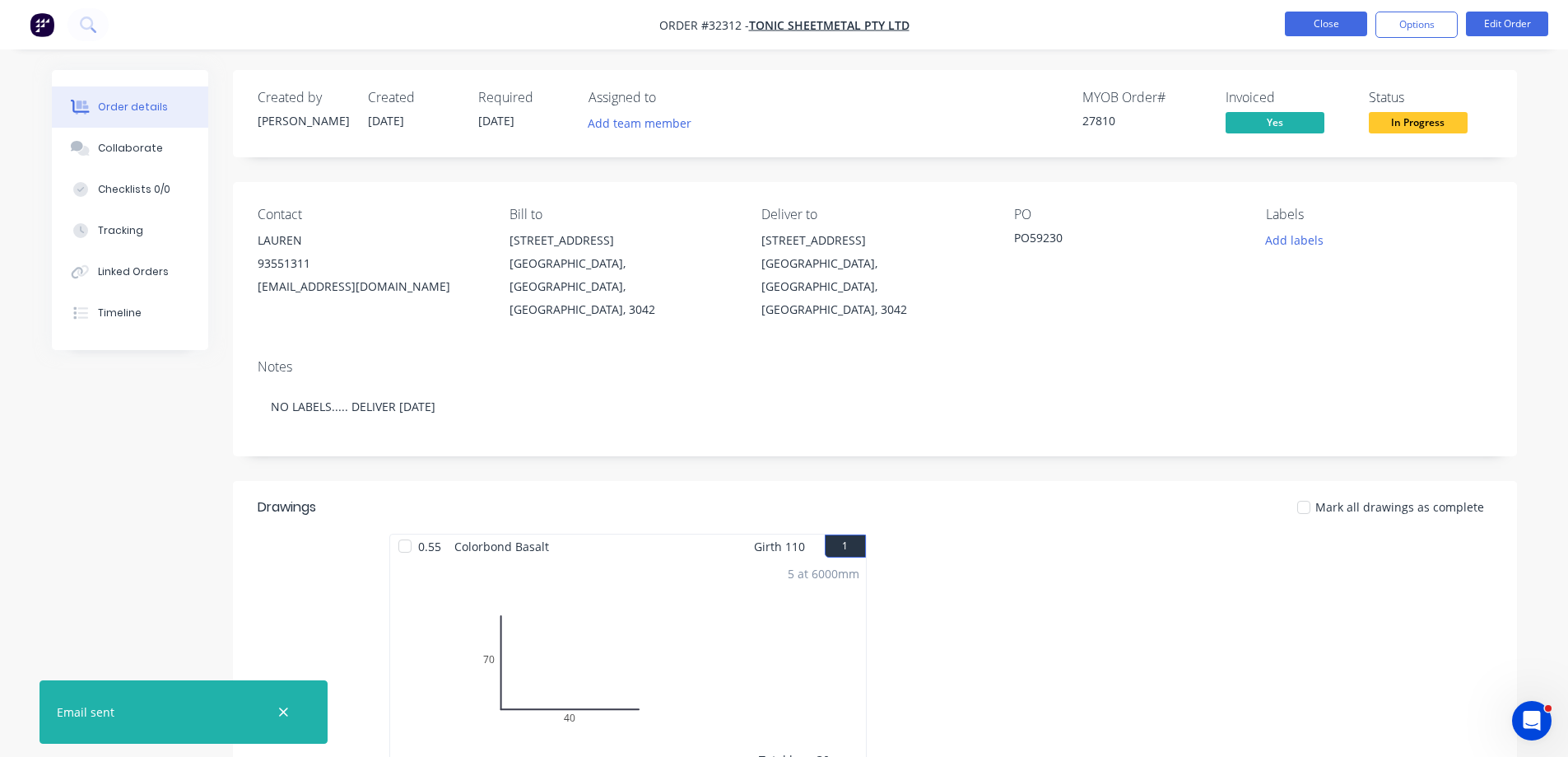
click at [1324, 28] on button "Close" at bounding box center [1326, 23] width 82 height 24
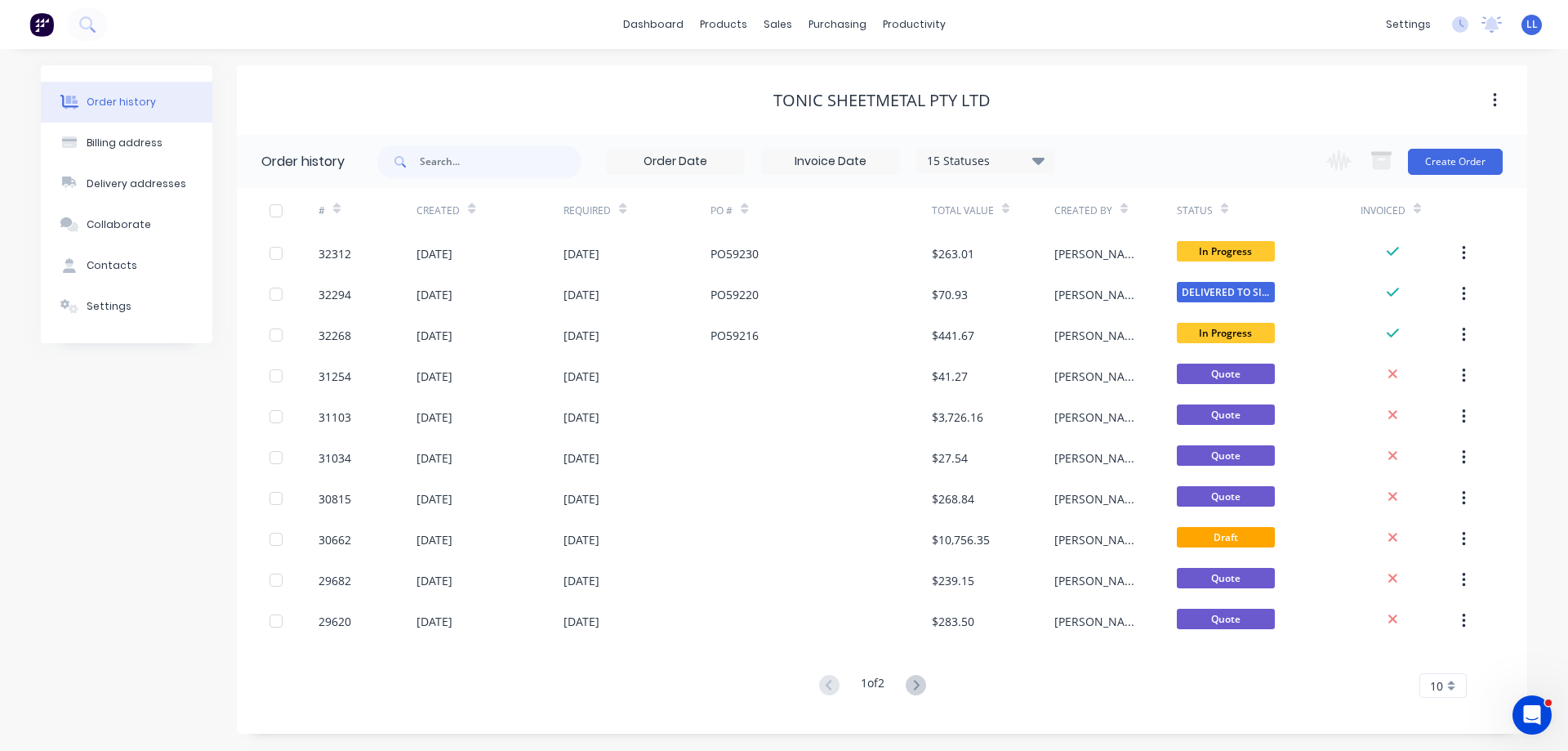
click at [43, 22] on img at bounding box center [41, 24] width 24 height 24
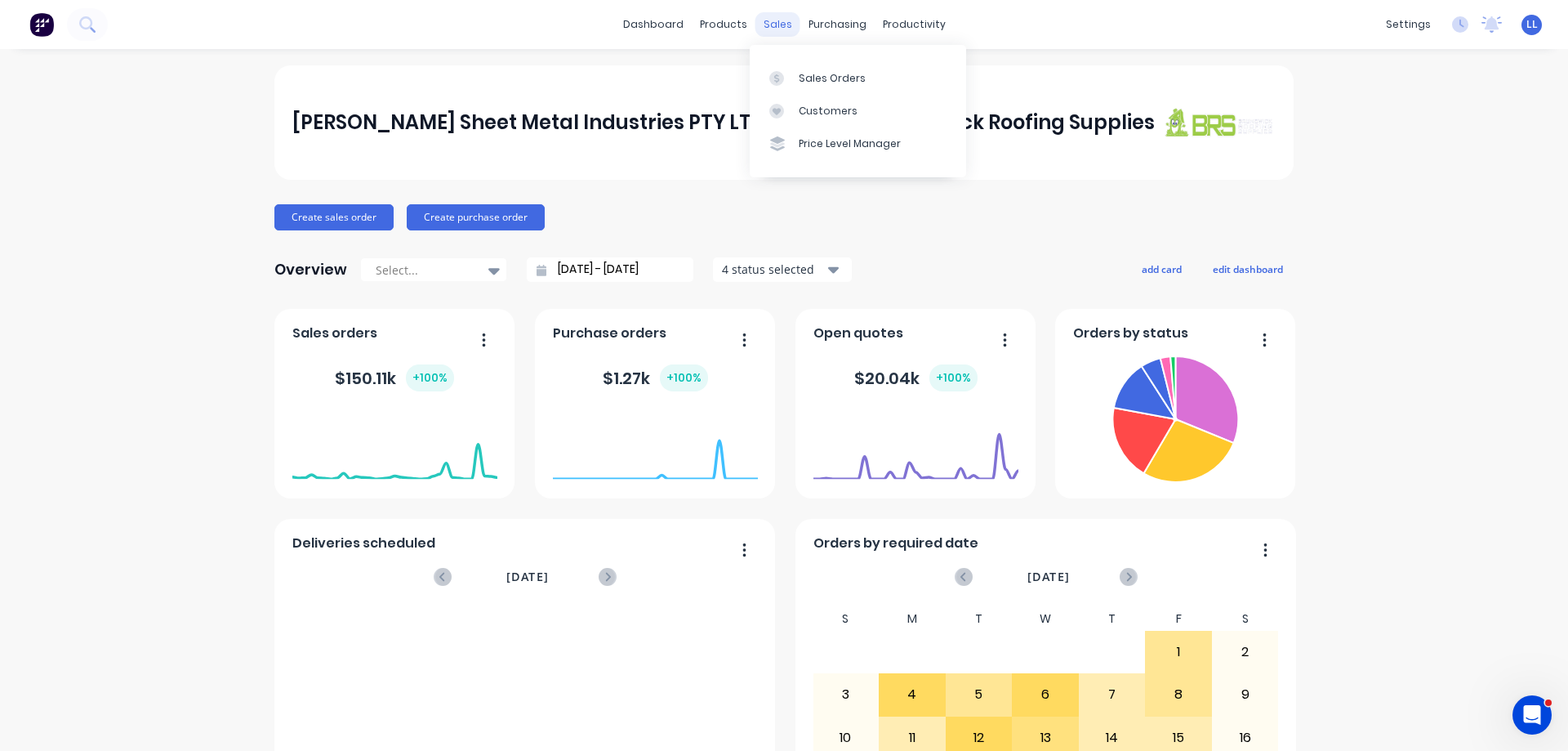
click at [762, 28] on div "sales" at bounding box center [778, 24] width 45 height 24
click at [822, 79] on div "Sales Orders" at bounding box center [832, 78] width 67 height 15
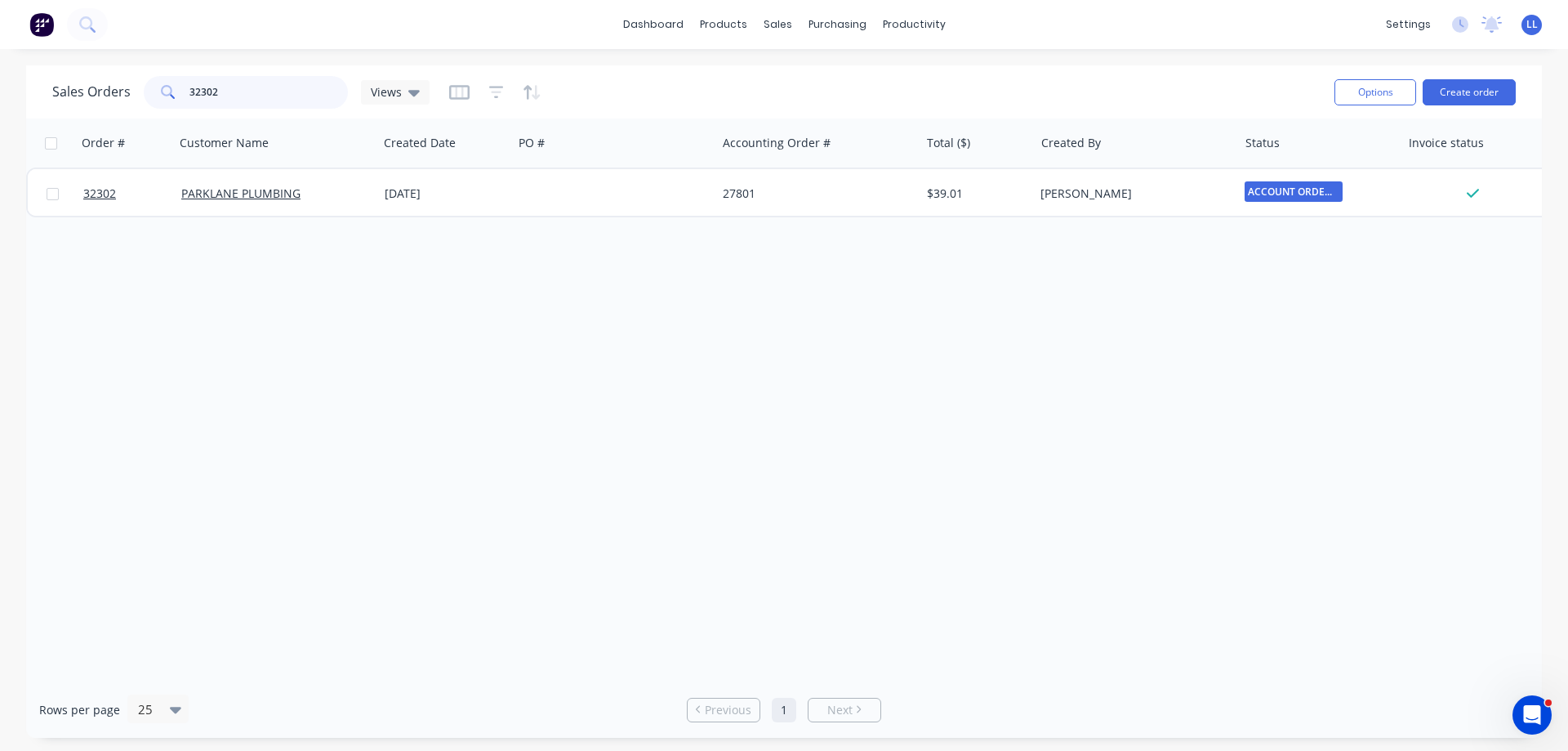
drag, startPoint x: 236, startPoint y: 96, endPoint x: 0, endPoint y: 96, distance: 236.0
click at [0, 96] on div "Sales Orders 32302 Views Options Create order Order # Customer Name Created Dat…" at bounding box center [784, 402] width 1568 height 672
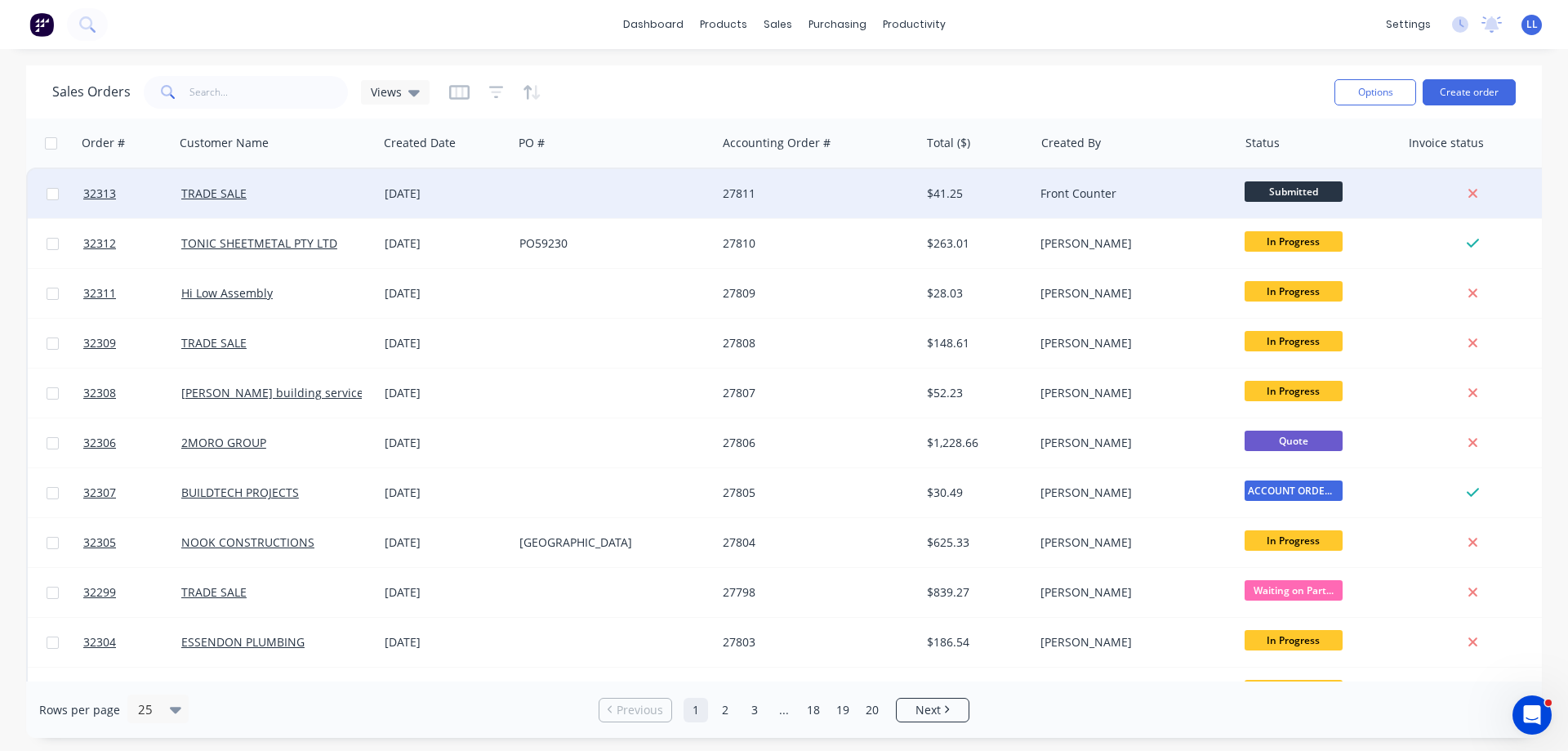
click at [694, 202] on div at bounding box center [614, 193] width 204 height 49
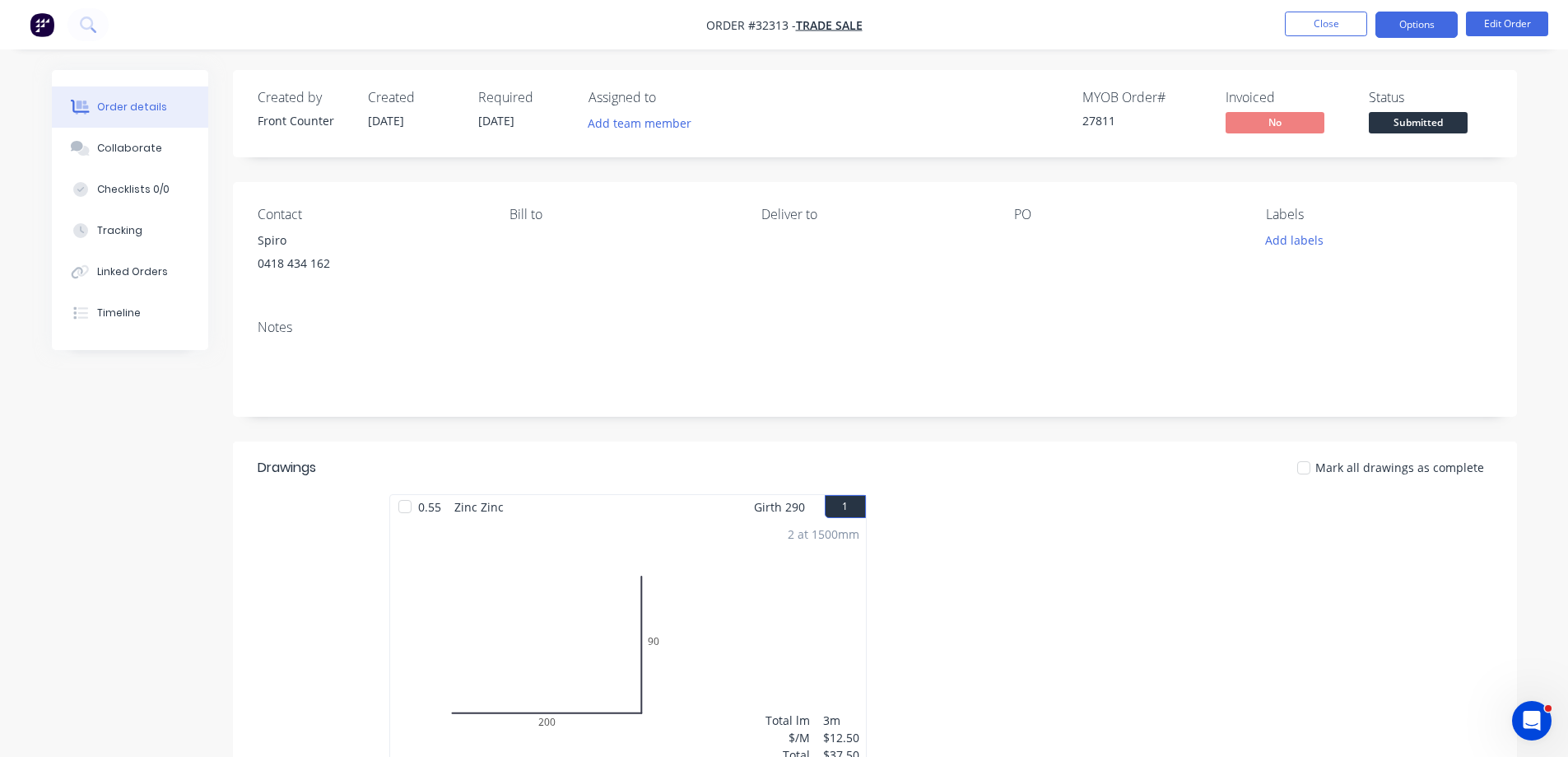
click at [1435, 23] on button "Options" at bounding box center [1416, 24] width 82 height 26
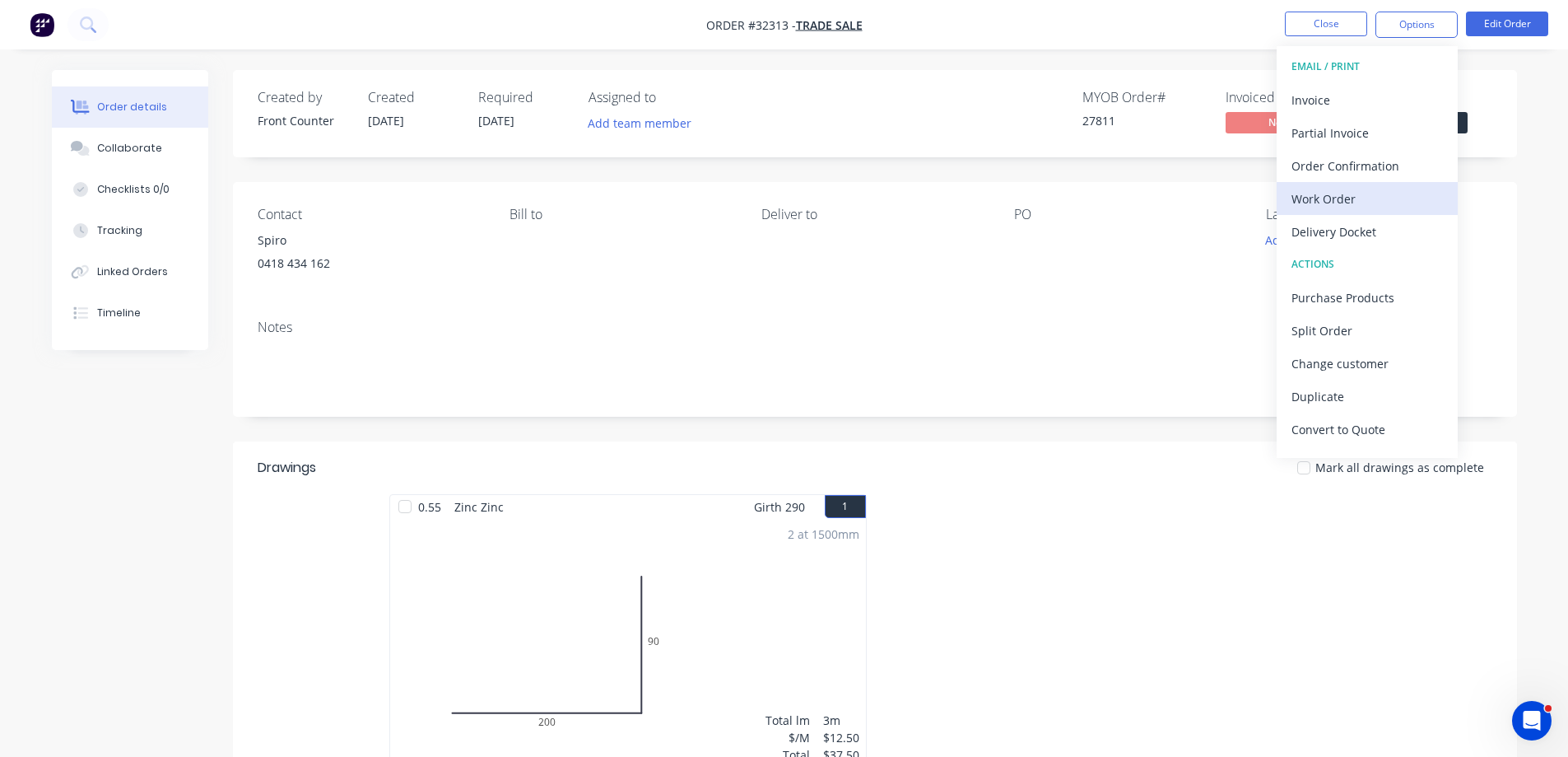
click at [1336, 188] on div "Work Order" at bounding box center [1367, 199] width 152 height 23
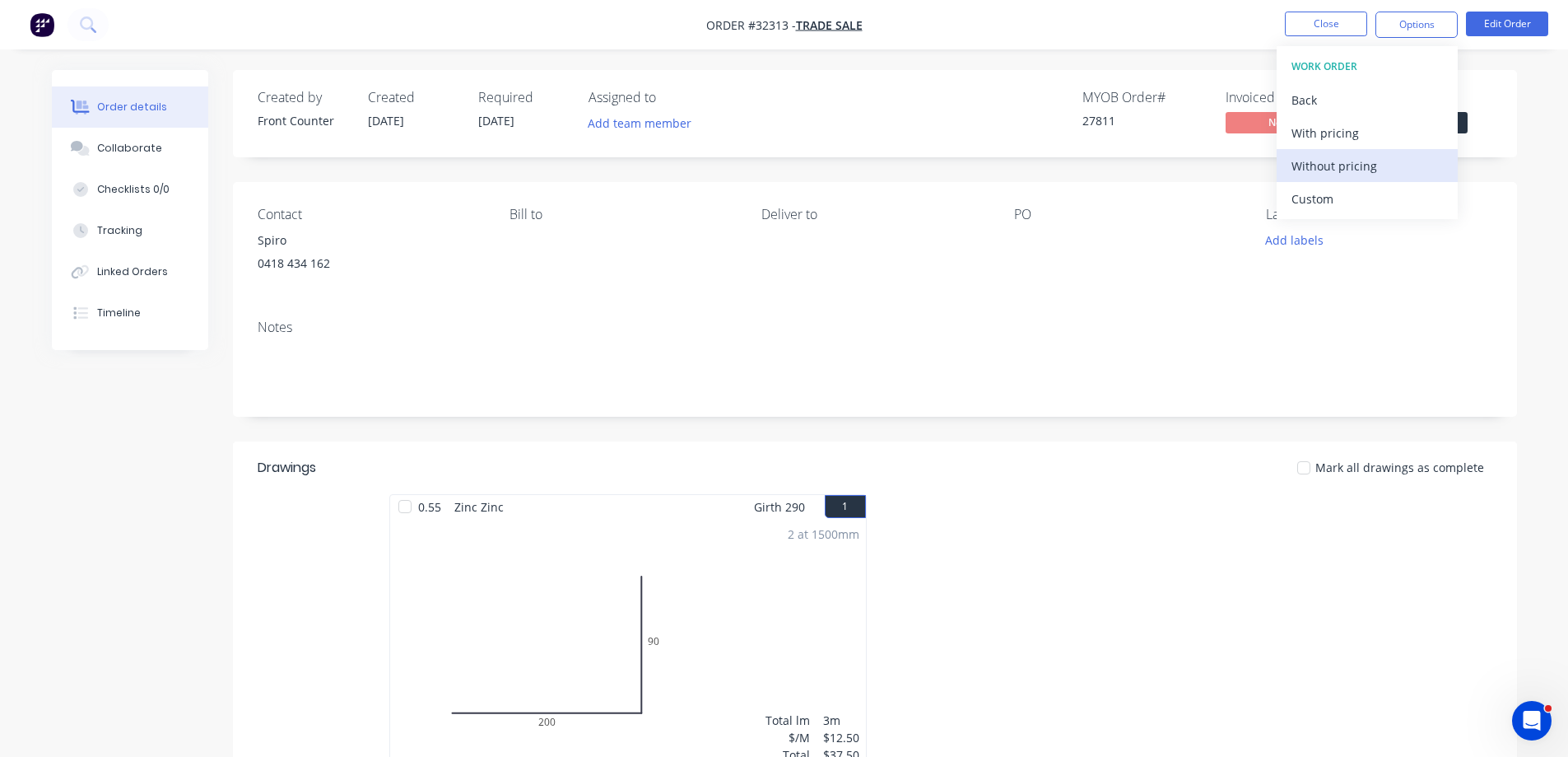
click at [1334, 168] on div "Without pricing" at bounding box center [1367, 166] width 152 height 23
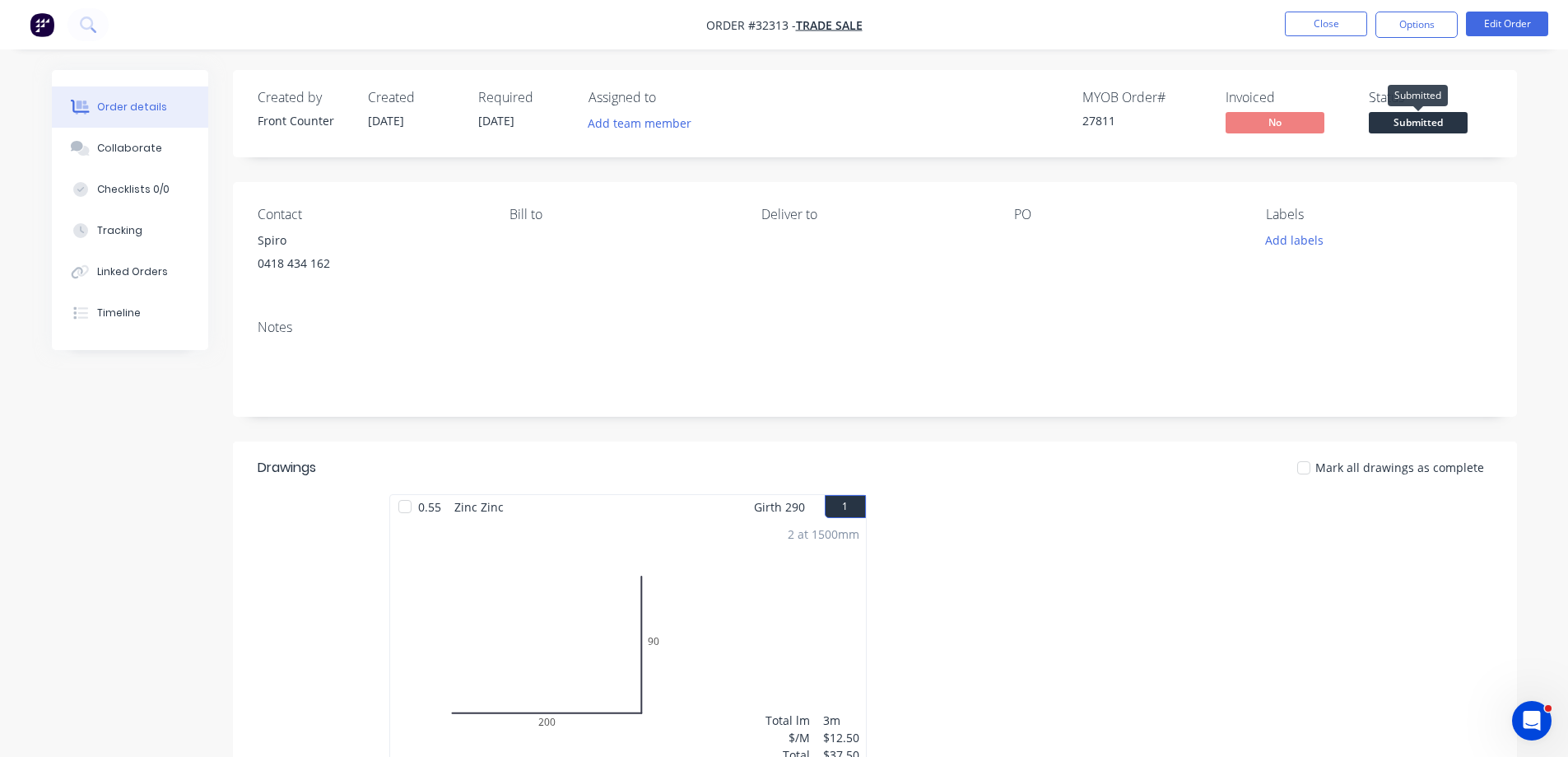
click at [1466, 122] on span "Submitted" at bounding box center [1418, 122] width 99 height 21
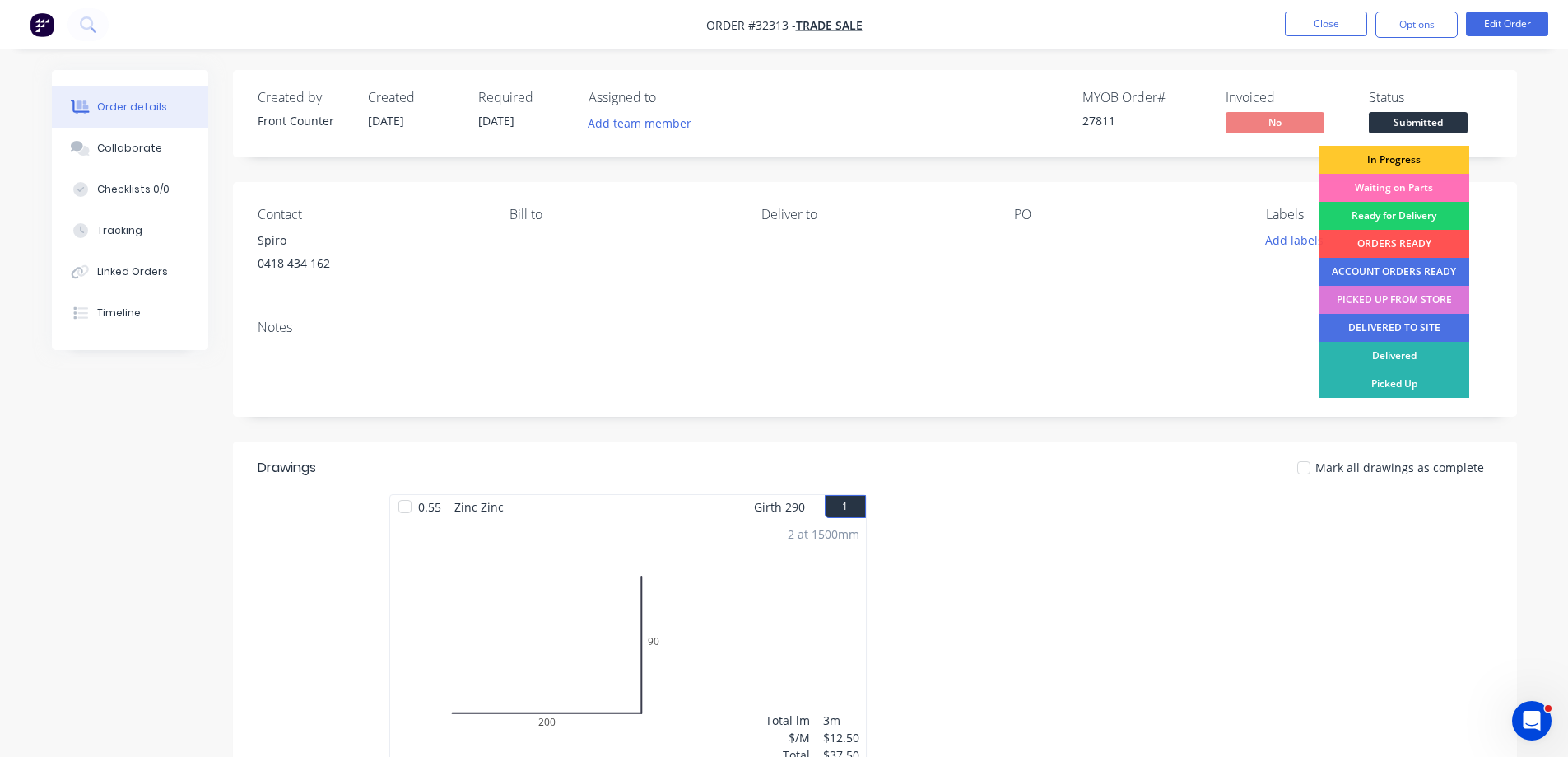
click at [1436, 156] on div "In Progress" at bounding box center [1395, 159] width 151 height 28
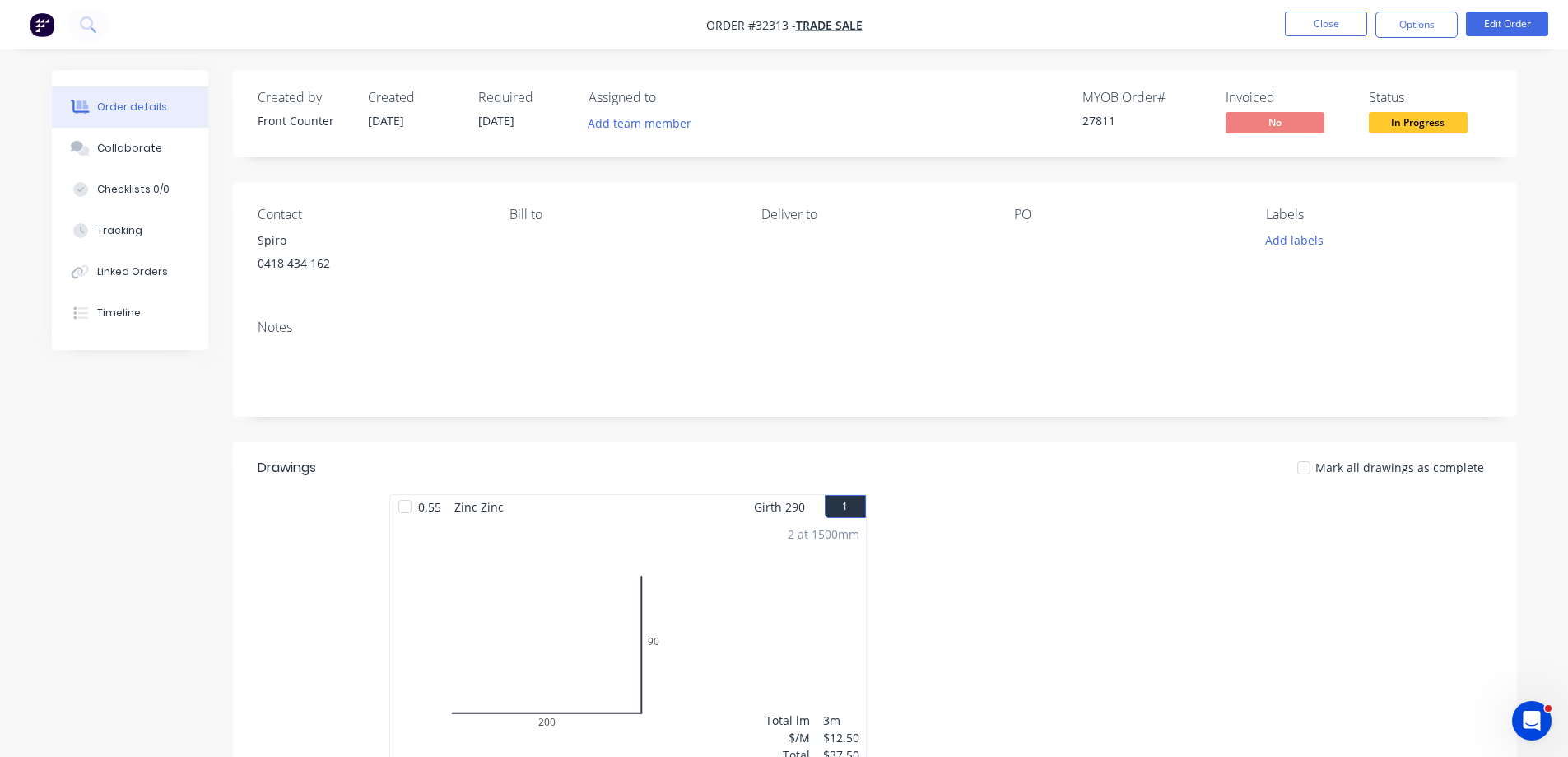
click at [41, 26] on img "button" at bounding box center [41, 24] width 24 height 24
